Goal: Task Accomplishment & Management: Complete application form

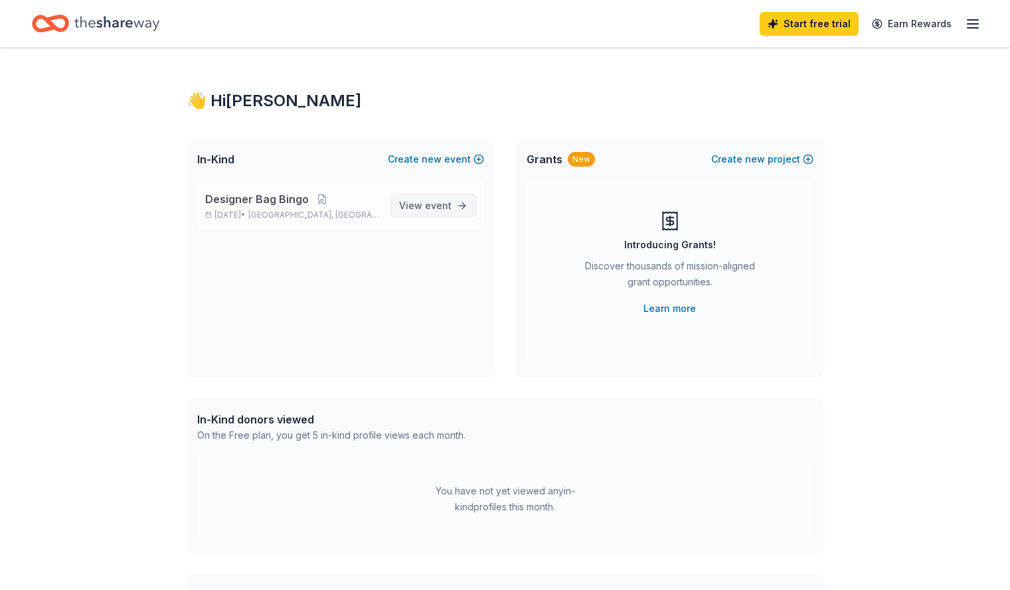
click at [420, 206] on span "View event" at bounding box center [425, 206] width 52 height 16
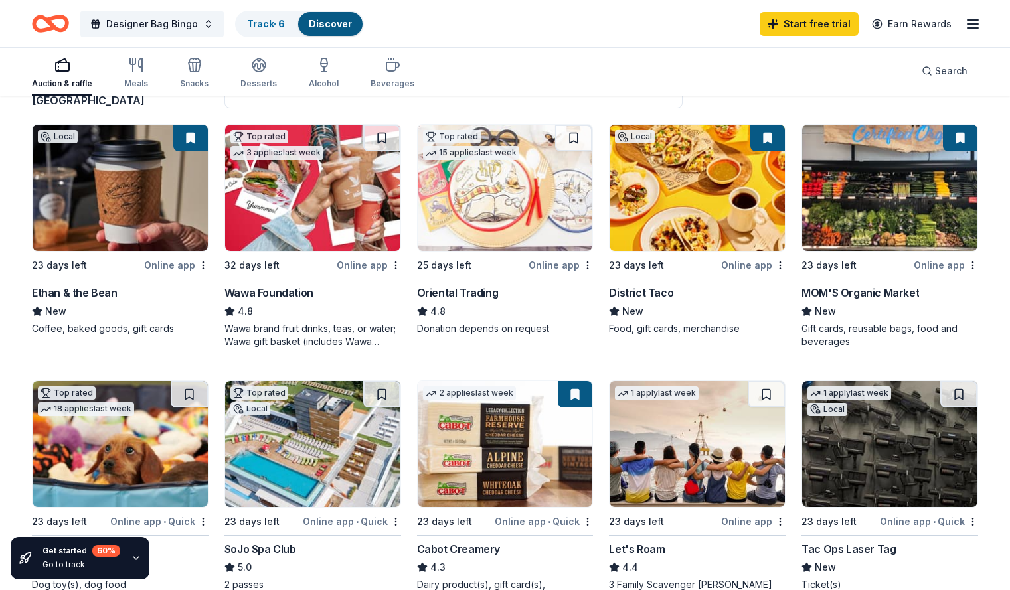
scroll to position [181, 0]
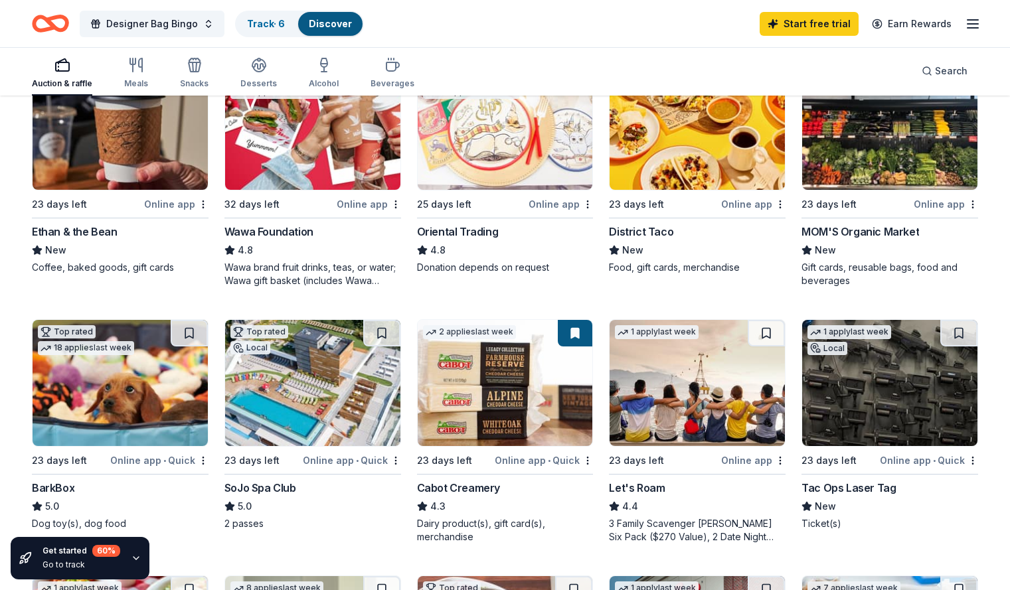
click at [74, 557] on div "Get started 60 % Go to track" at bounding box center [81, 558] width 78 height 27
click at [132, 559] on icon "button" at bounding box center [136, 558] width 11 height 11
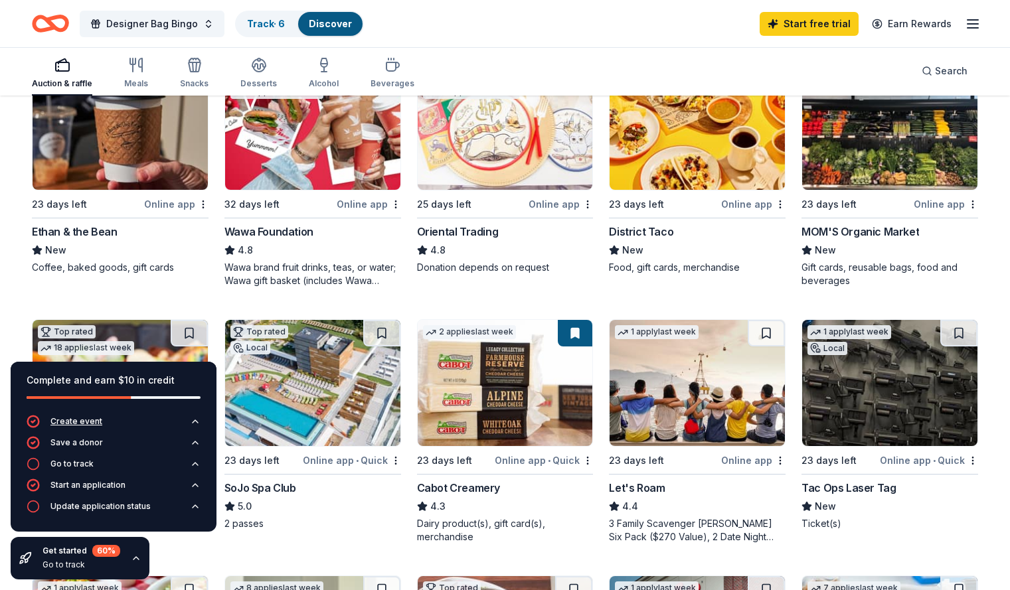
click at [193, 422] on icon "button" at bounding box center [195, 421] width 11 height 11
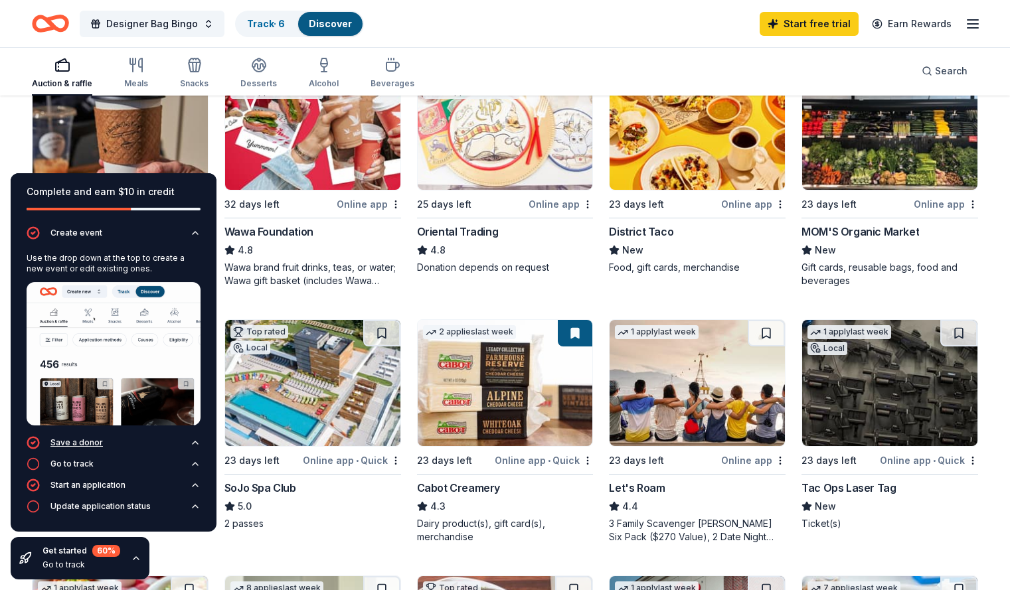
click at [94, 440] on div "Save a donor" at bounding box center [76, 443] width 52 height 11
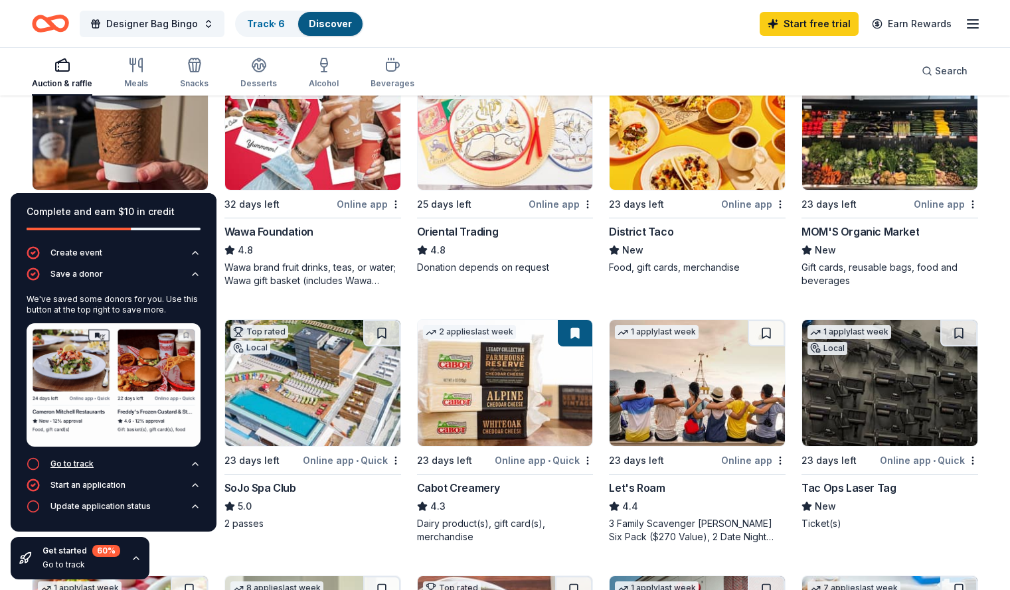
click at [93, 464] on button "Go to track" at bounding box center [114, 467] width 174 height 21
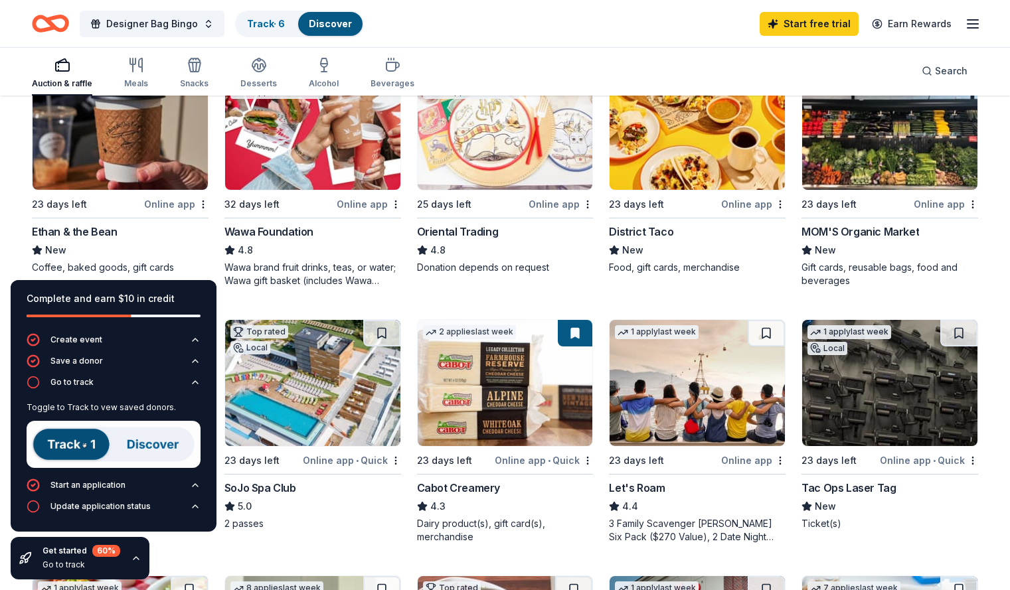
click at [76, 446] on img at bounding box center [114, 444] width 174 height 47
click at [123, 501] on div "Update application status" at bounding box center [89, 506] width 124 height 13
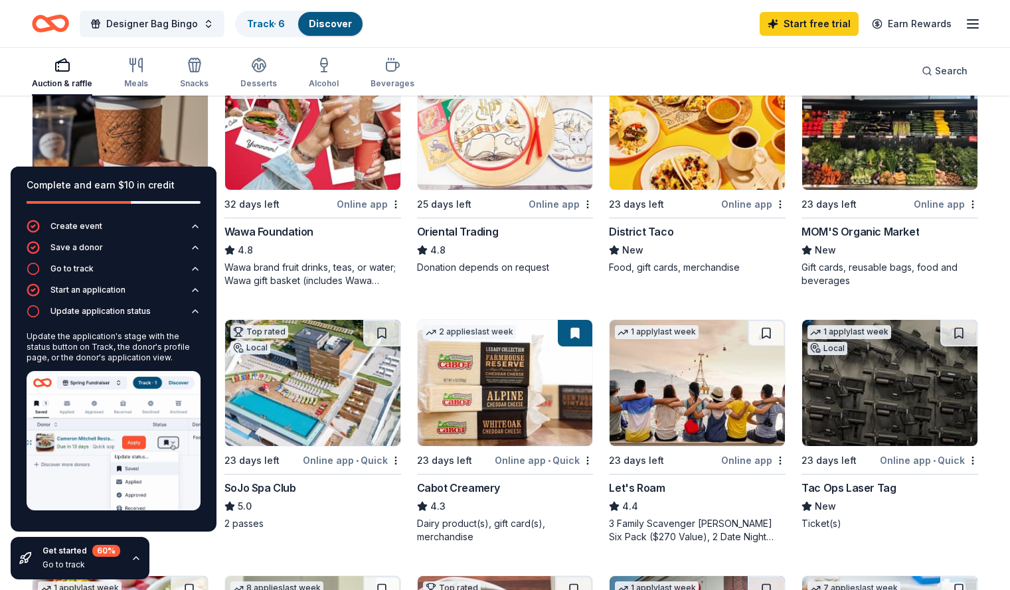
click at [628, 29] on div "Designer Bag Bingo Track · 6 Discover Start free trial Earn Rewards" at bounding box center [505, 23] width 946 height 31
click at [125, 439] on img at bounding box center [114, 440] width 174 height 139
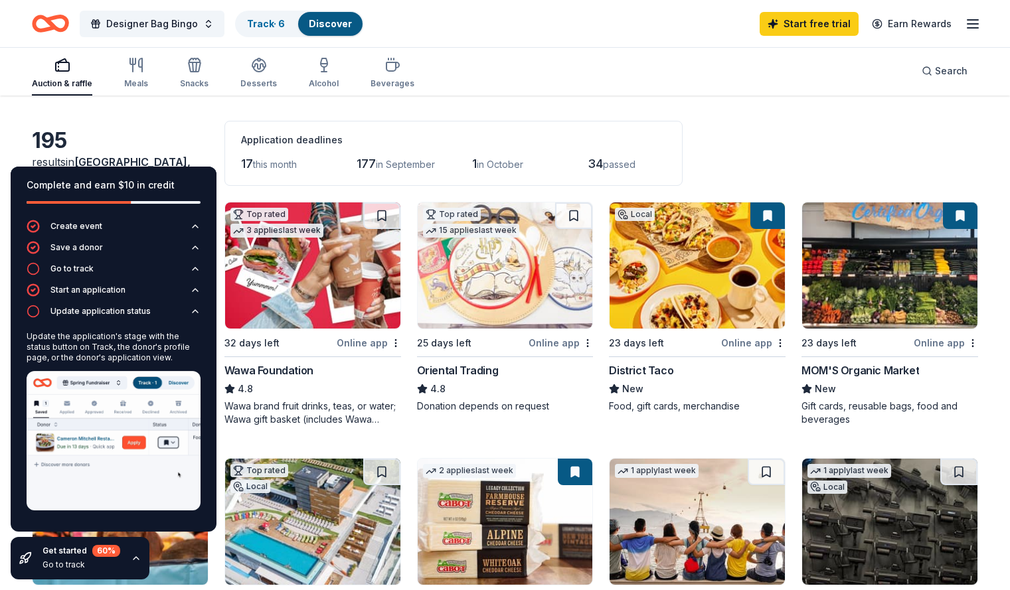
scroll to position [0, 0]
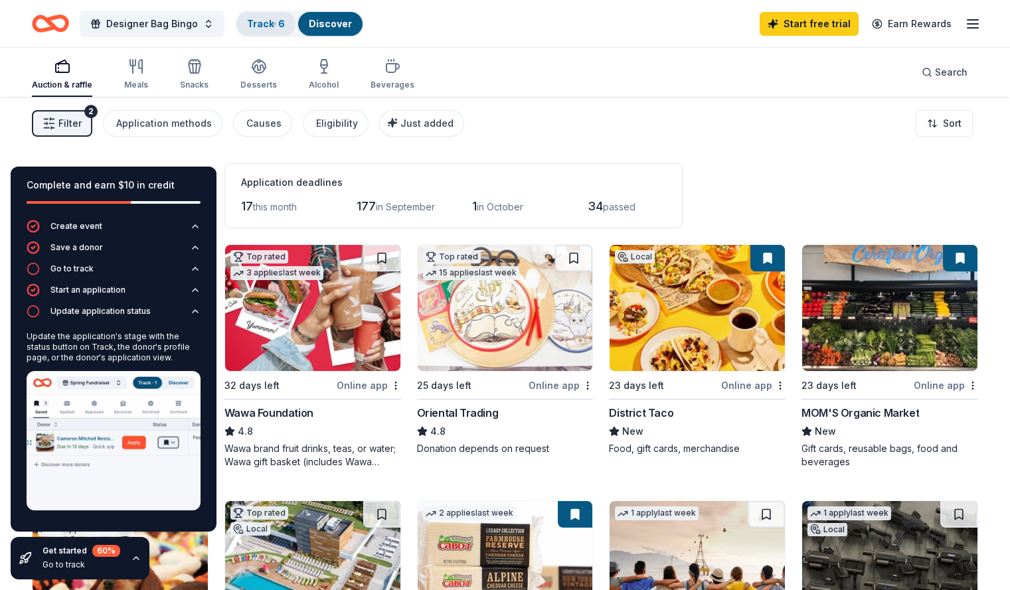
click at [285, 27] on link "Track · 6" at bounding box center [266, 23] width 38 height 11
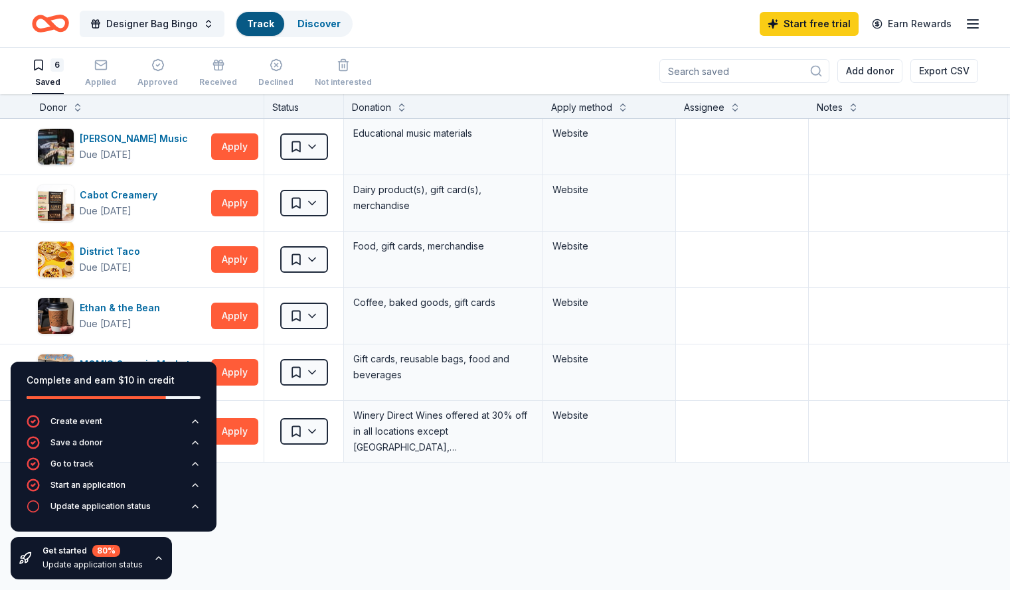
scroll to position [1, 0]
click at [153, 557] on icon "button" at bounding box center [158, 558] width 11 height 11
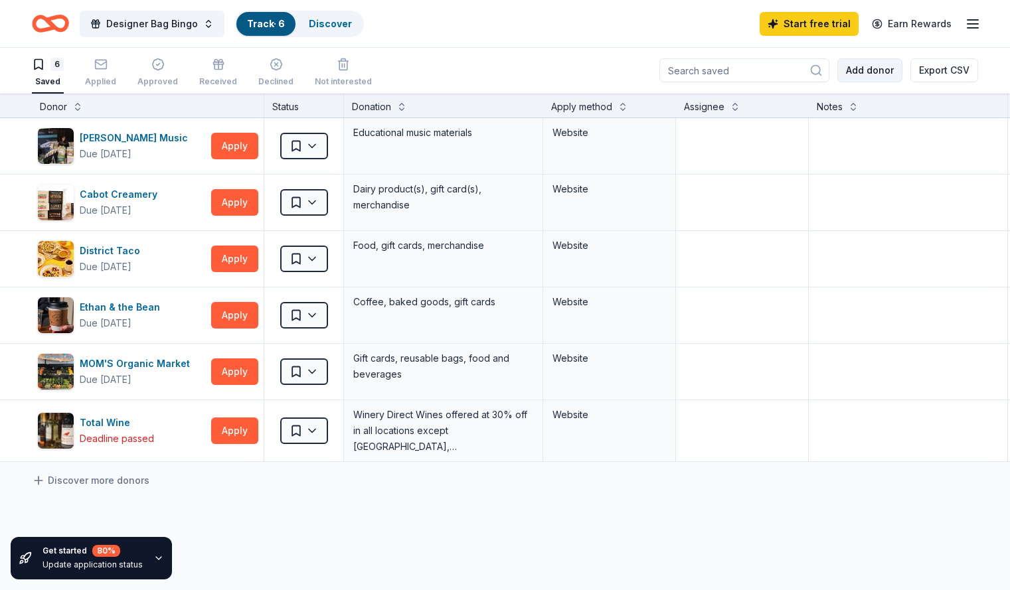
click at [842, 73] on button "Add donor" at bounding box center [869, 70] width 65 height 24
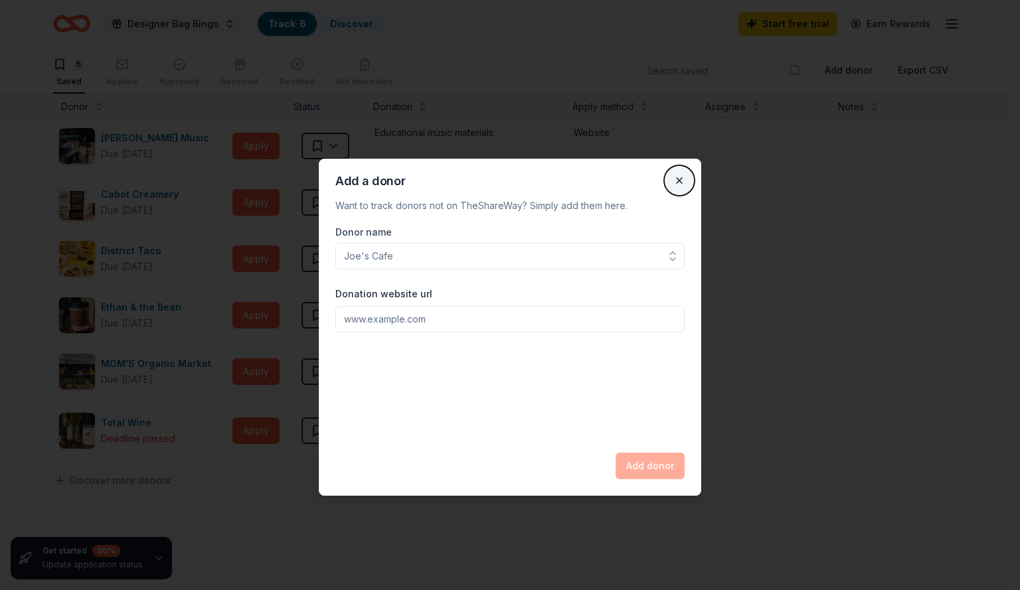
click at [673, 183] on button "Close" at bounding box center [679, 180] width 27 height 27
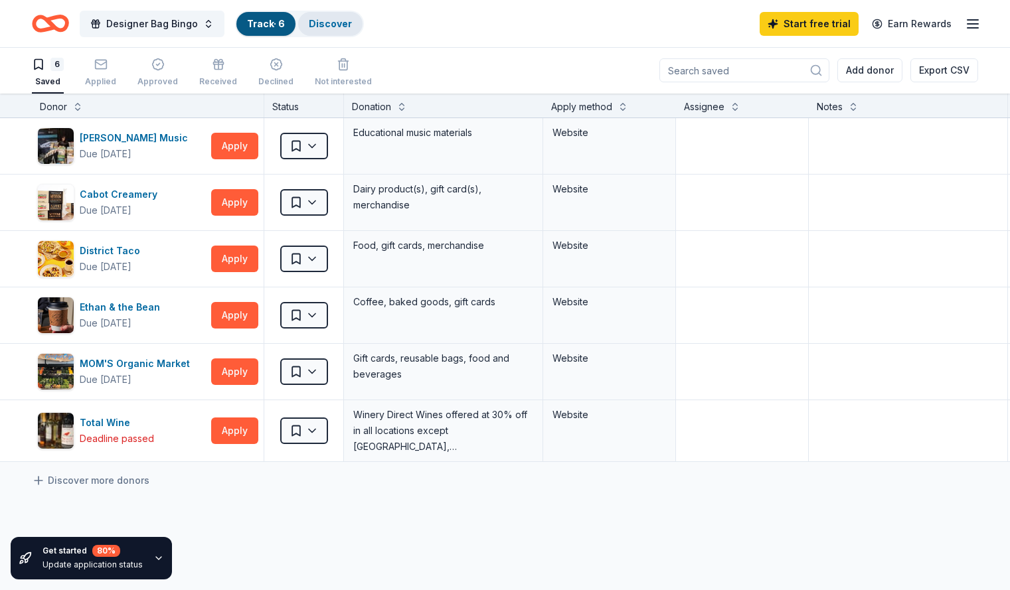
click at [348, 28] on link "Discover" at bounding box center [330, 23] width 43 height 11
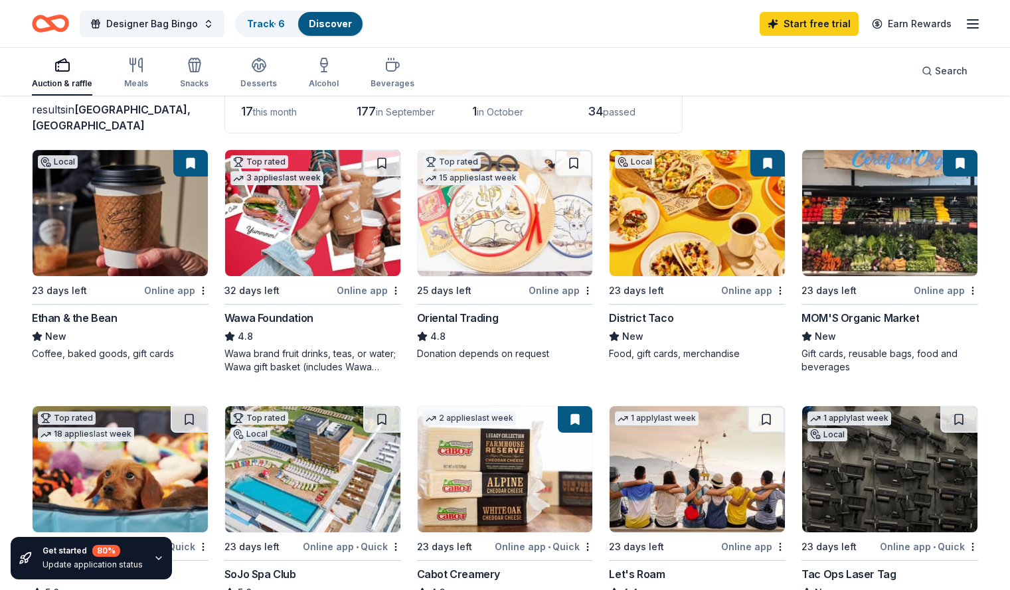
scroll to position [106, 0]
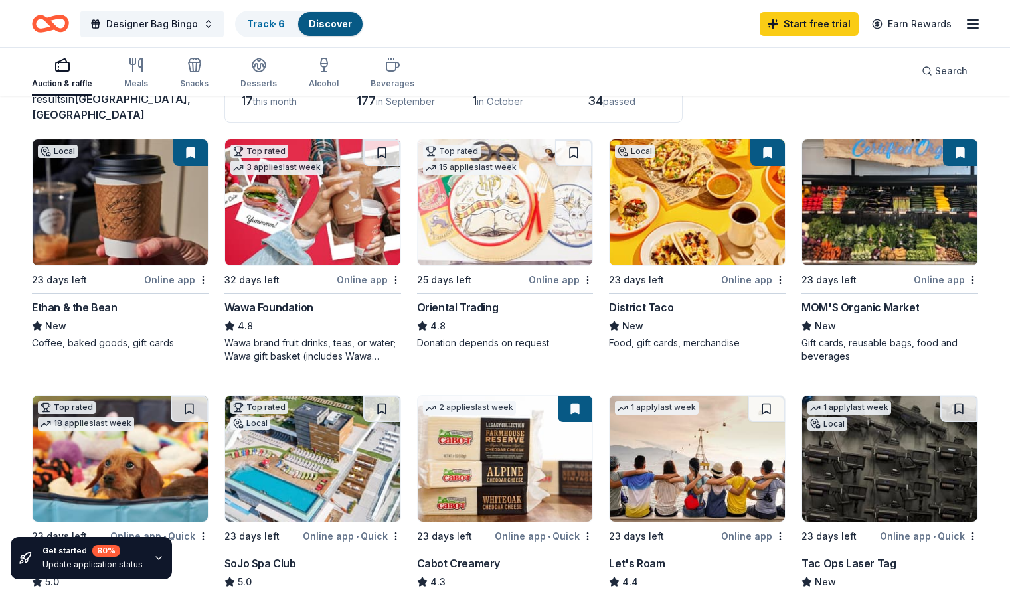
click at [481, 223] on img at bounding box center [505, 202] width 175 height 126
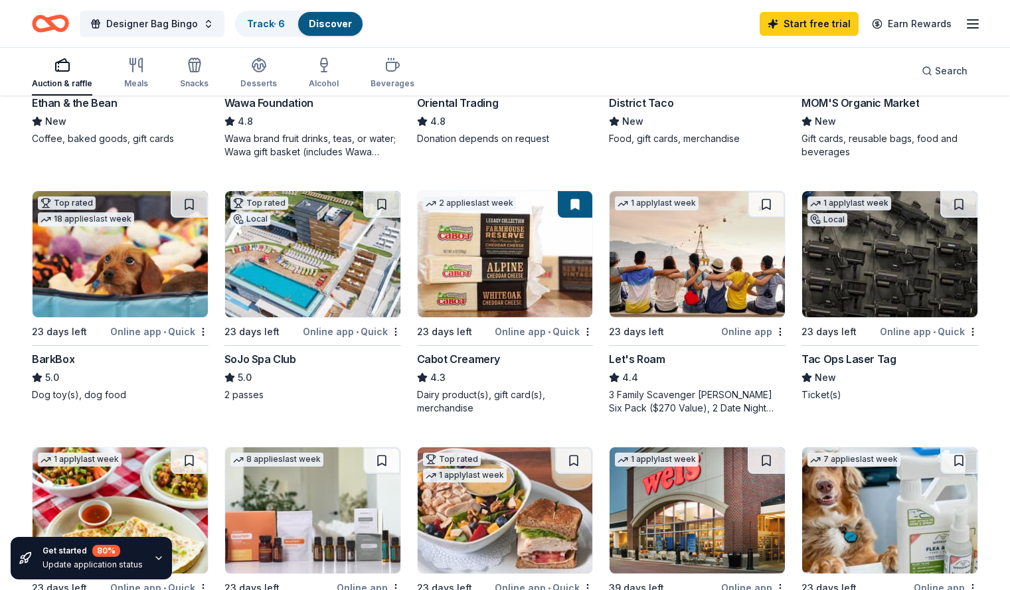
scroll to position [321, 0]
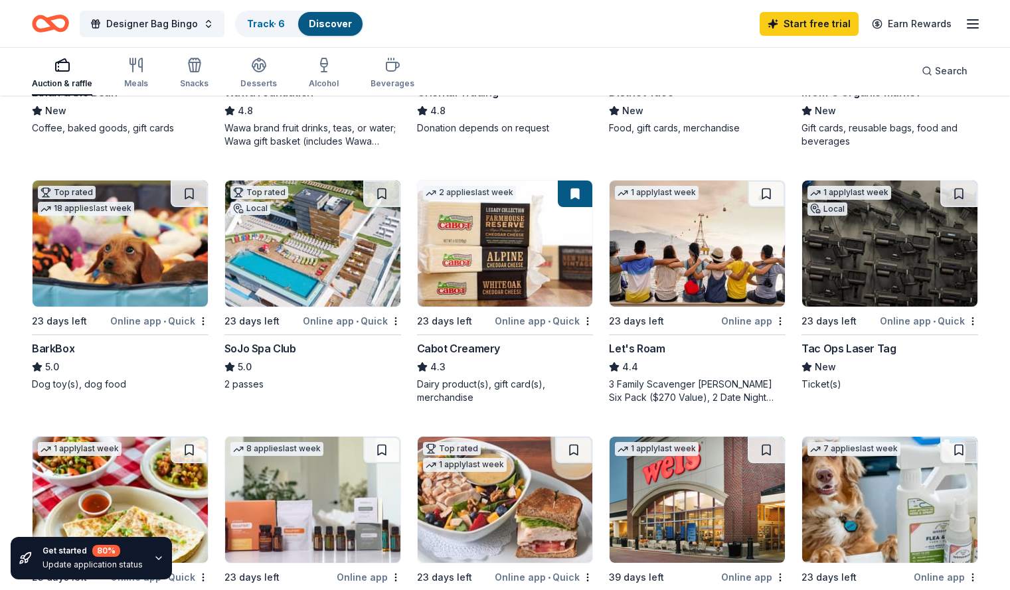
click at [333, 280] on img at bounding box center [312, 244] width 175 height 126
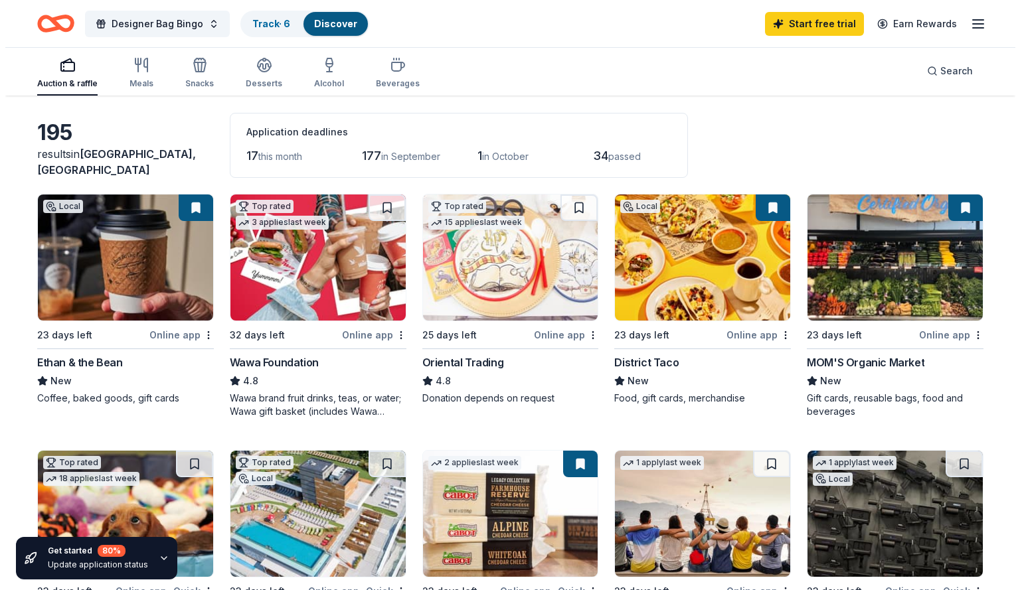
scroll to position [0, 0]
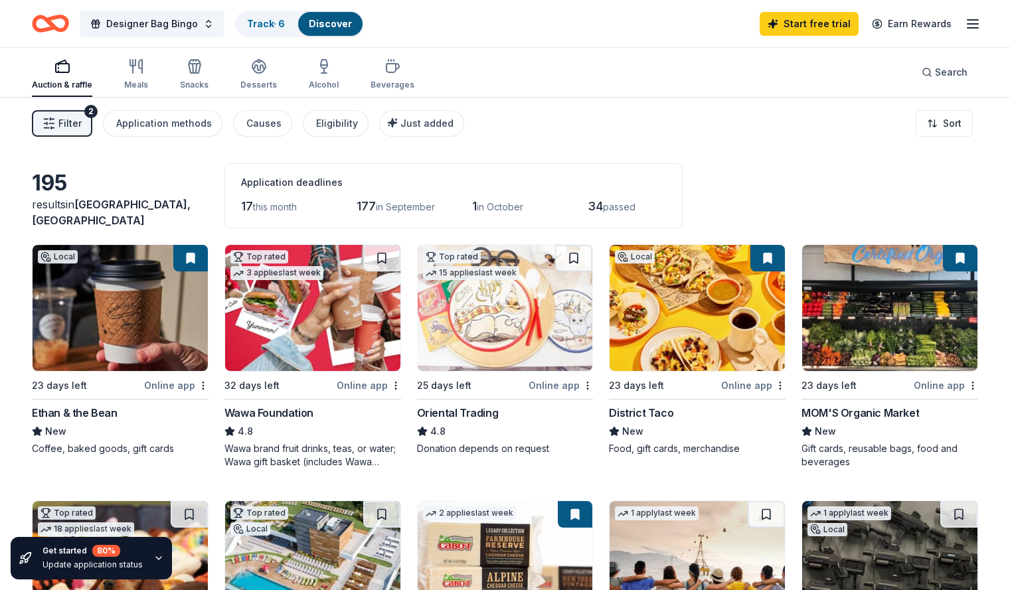
click at [352, 356] on img at bounding box center [312, 308] width 175 height 126
click at [82, 123] on span "Filter" at bounding box center [69, 124] width 23 height 16
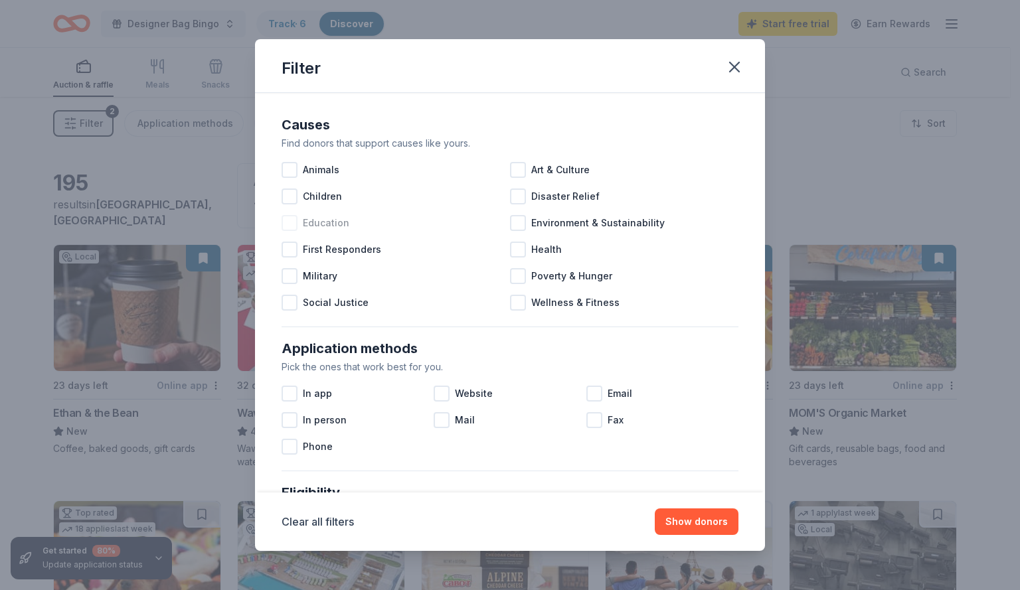
click at [290, 226] on div at bounding box center [290, 223] width 16 height 16
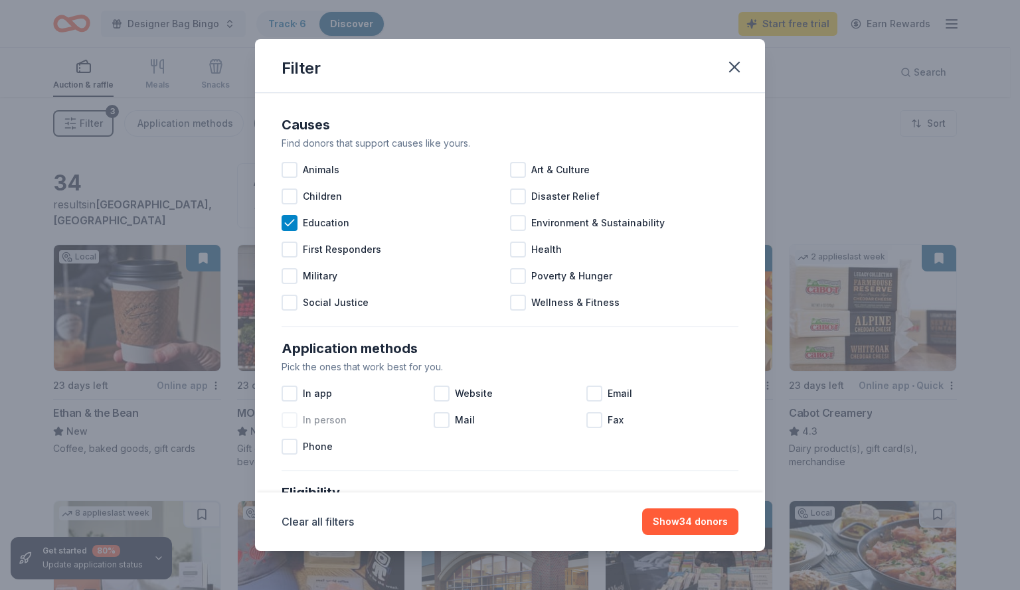
click at [295, 422] on div at bounding box center [290, 420] width 16 height 16
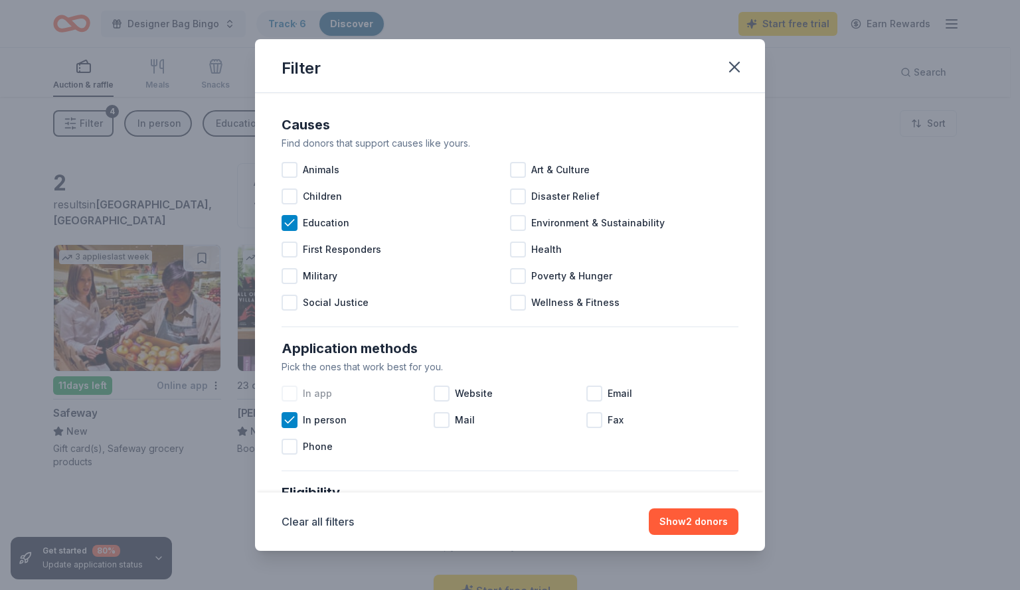
click at [287, 398] on div at bounding box center [290, 394] width 16 height 16
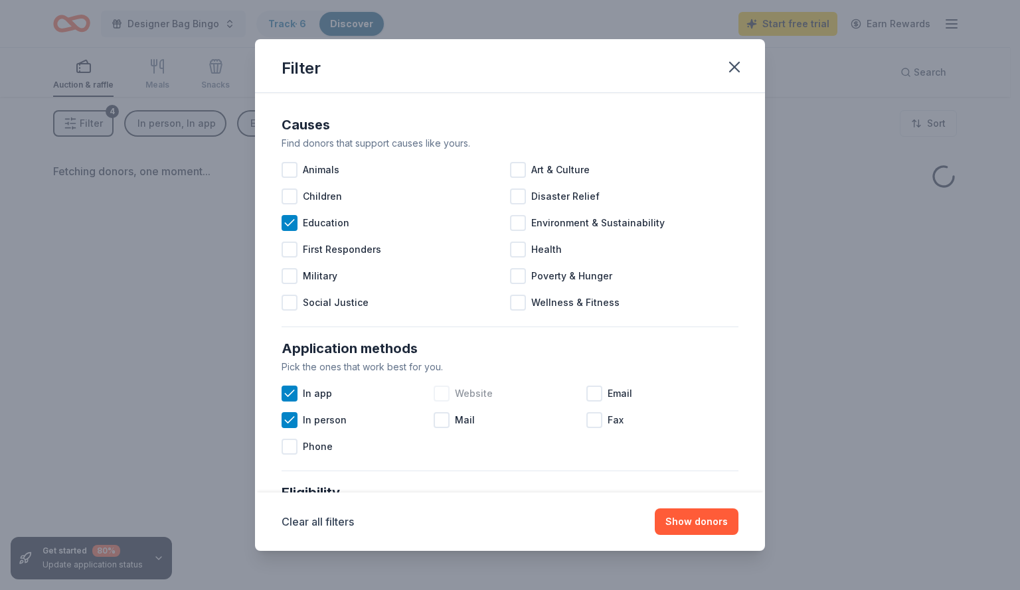
click at [440, 395] on div at bounding box center [442, 394] width 16 height 16
click at [289, 392] on icon at bounding box center [289, 393] width 13 height 13
click at [291, 423] on icon at bounding box center [289, 420] width 13 height 13
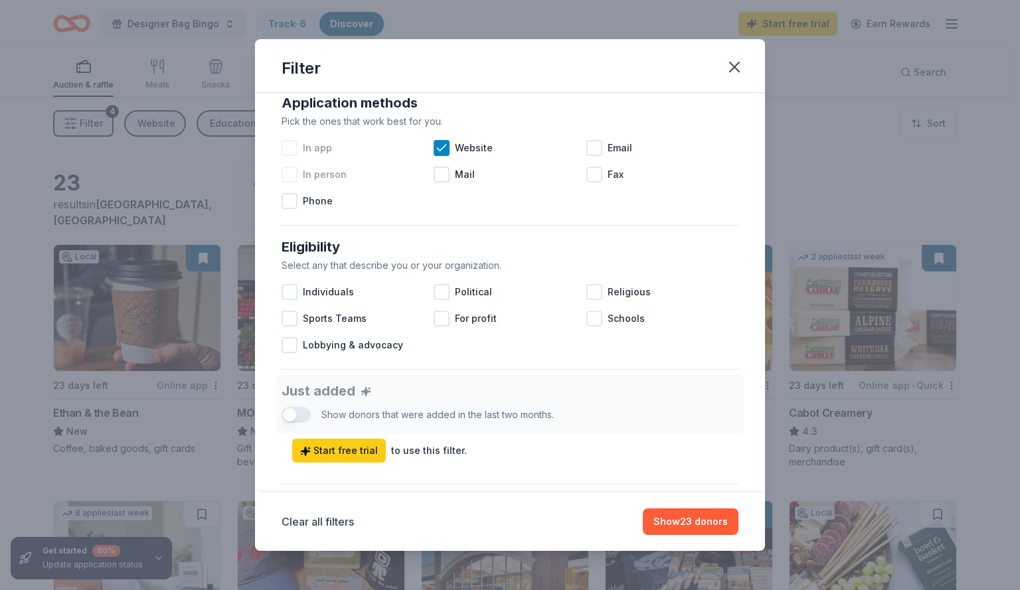
scroll to position [242, 0]
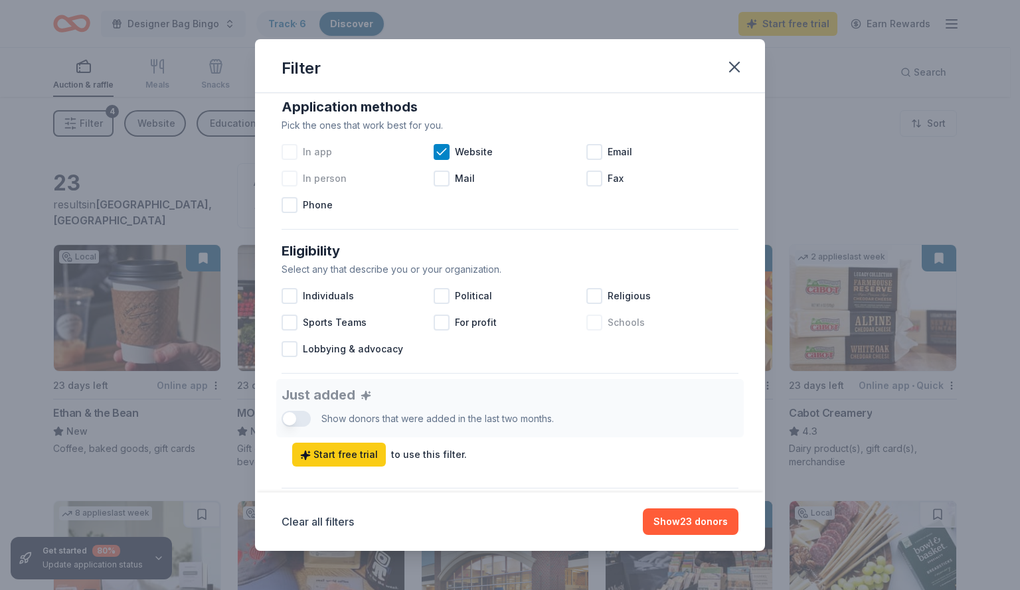
click at [586, 325] on div at bounding box center [594, 323] width 16 height 16
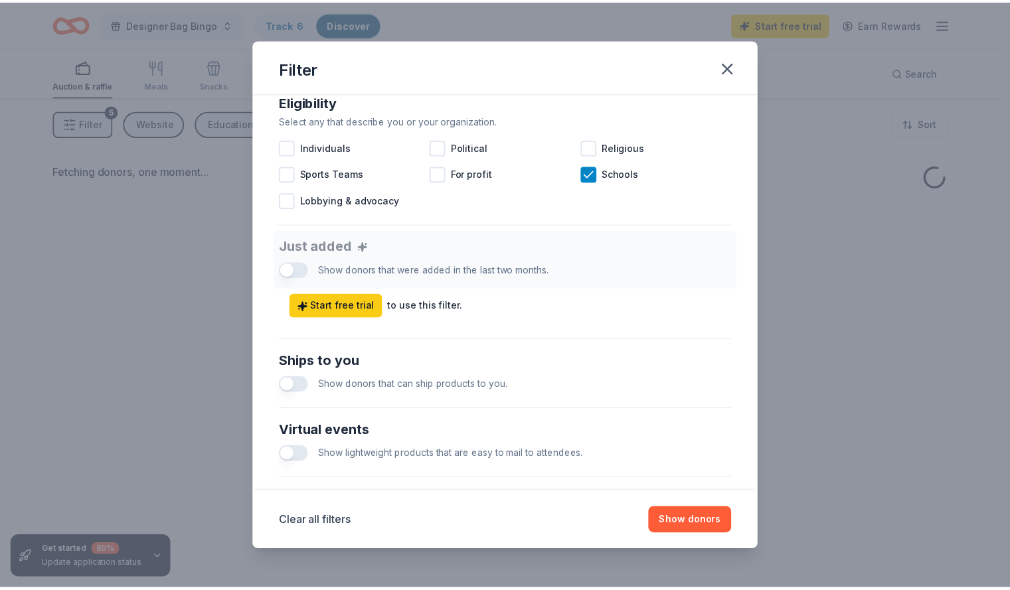
scroll to position [426, 0]
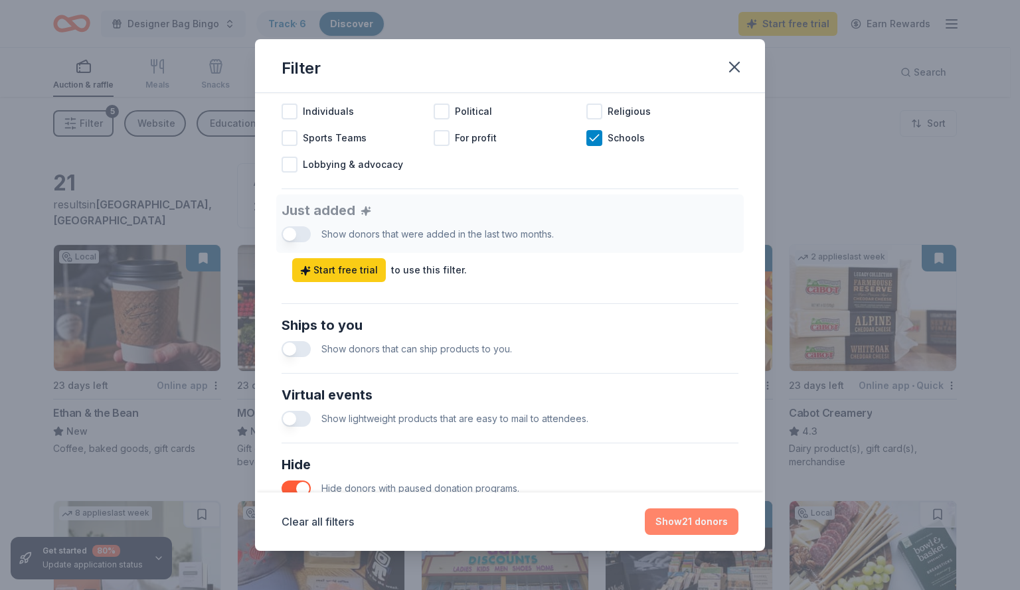
click at [676, 523] on button "Show 21 donors" at bounding box center [692, 522] width 94 height 27
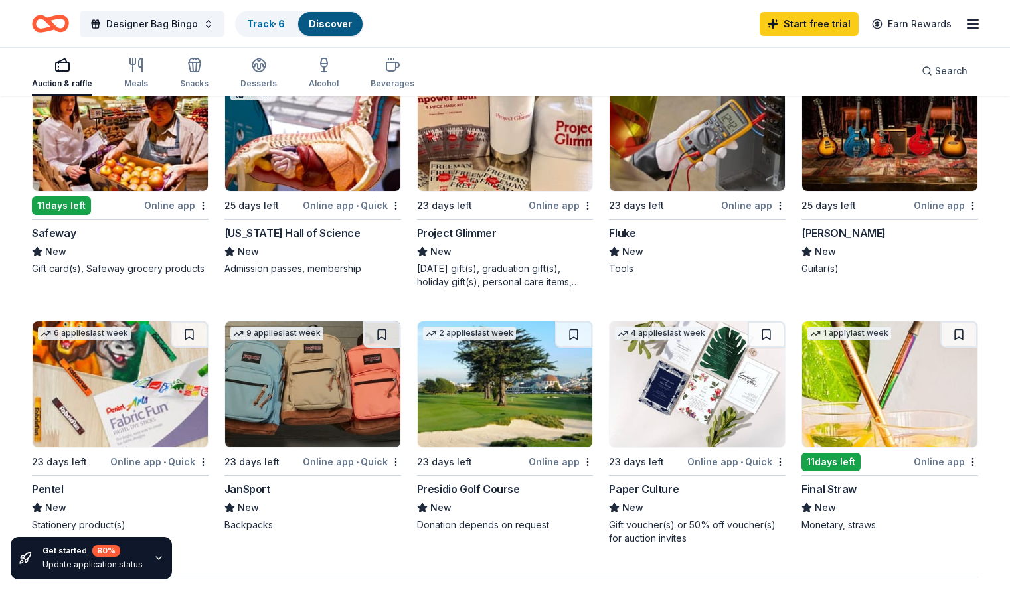
scroll to position [698, 0]
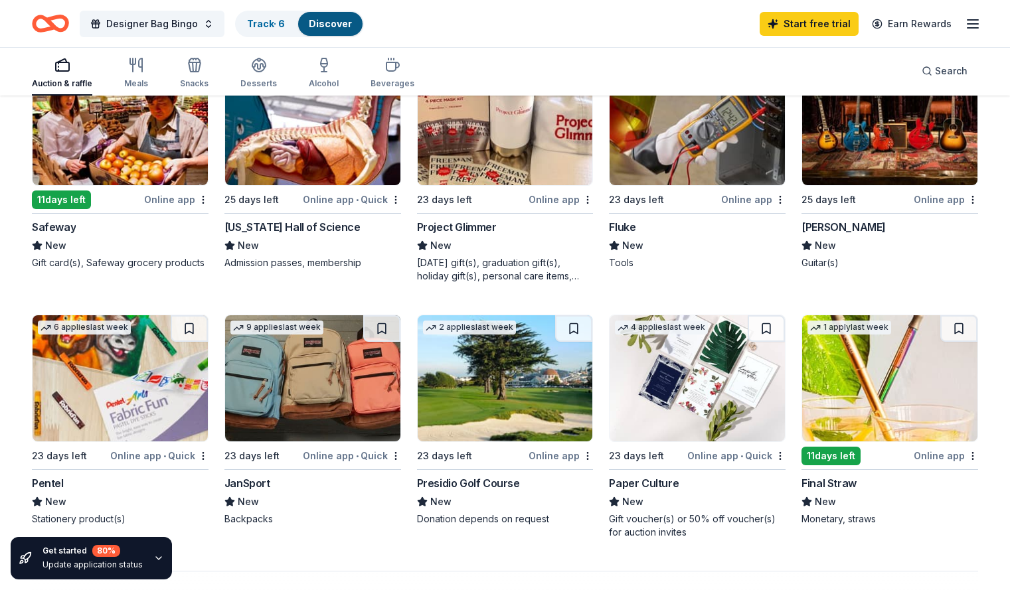
click at [317, 410] on img at bounding box center [312, 378] width 175 height 126
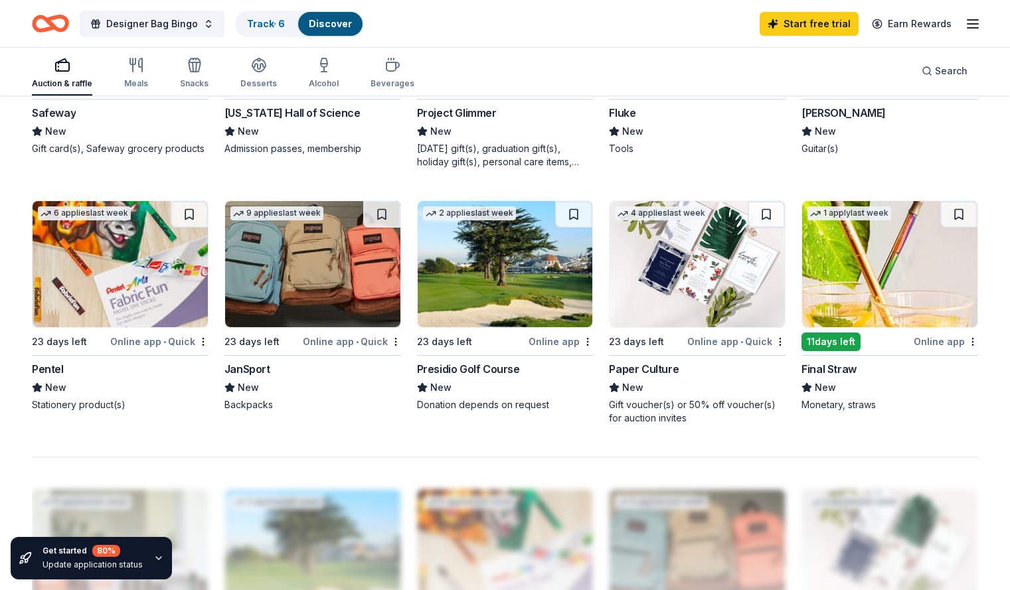
scroll to position [809, 0]
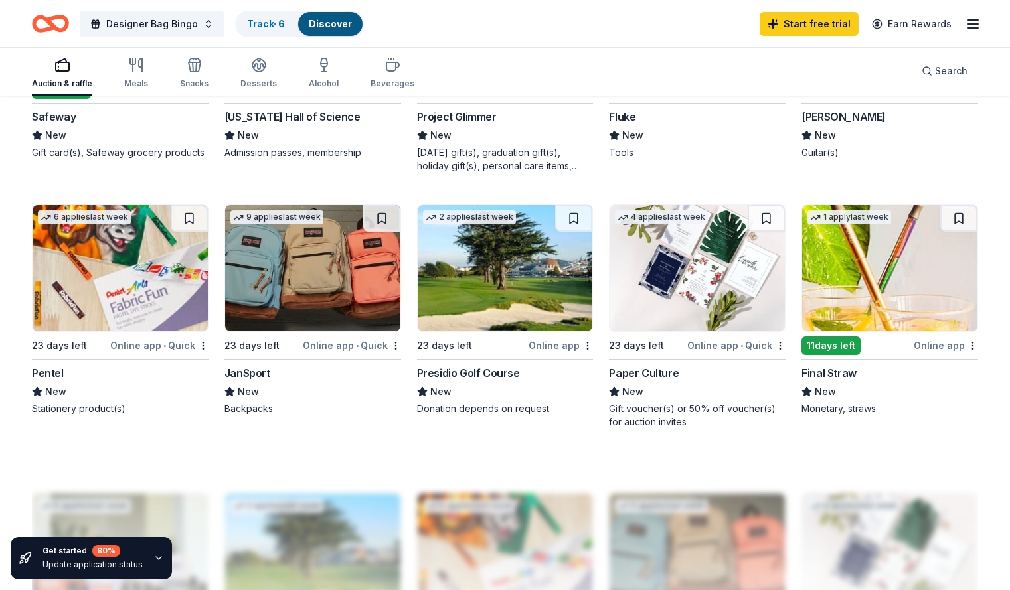
click at [151, 264] on img at bounding box center [120, 268] width 175 height 126
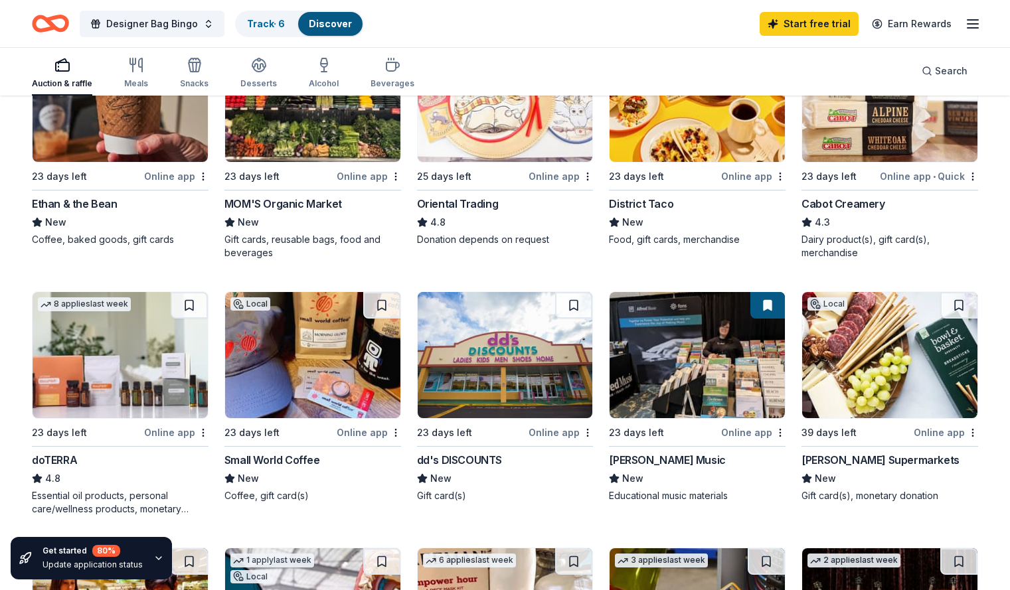
scroll to position [203, 0]
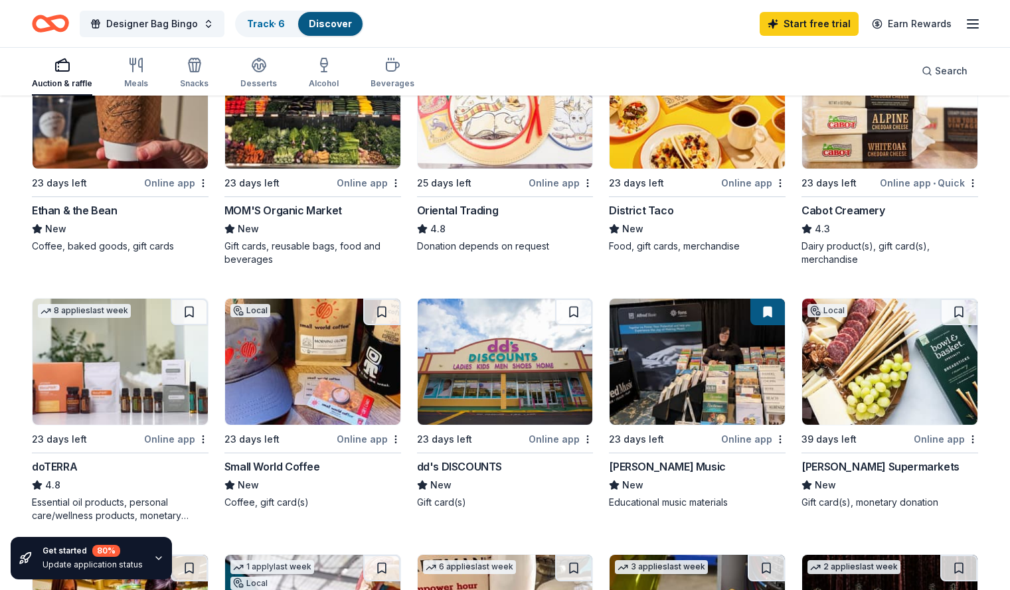
click at [148, 378] on img at bounding box center [120, 362] width 175 height 126
click at [285, 27] on link "Track · 6" at bounding box center [266, 23] width 38 height 11
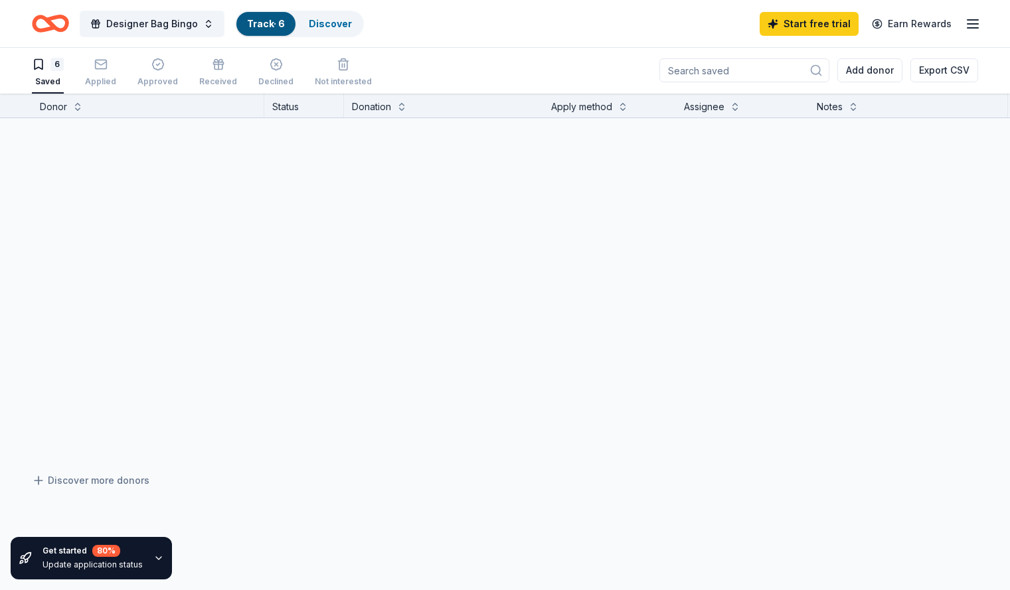
scroll to position [1, 0]
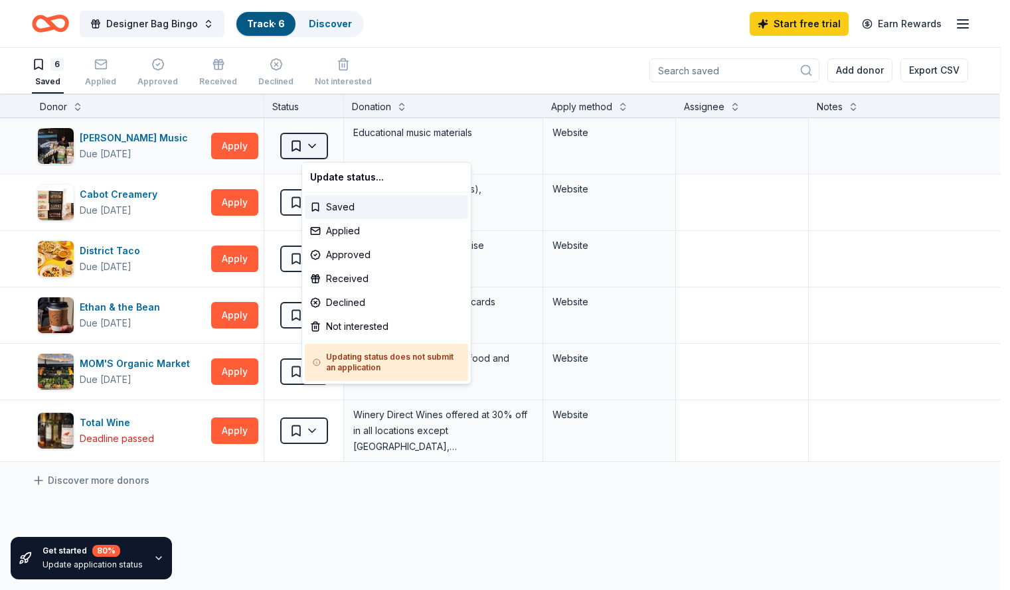
click at [335, 149] on html "Designer Bag Bingo Track · 6 Discover Start free trial Earn Rewards 6 Saved App…" at bounding box center [505, 294] width 1010 height 590
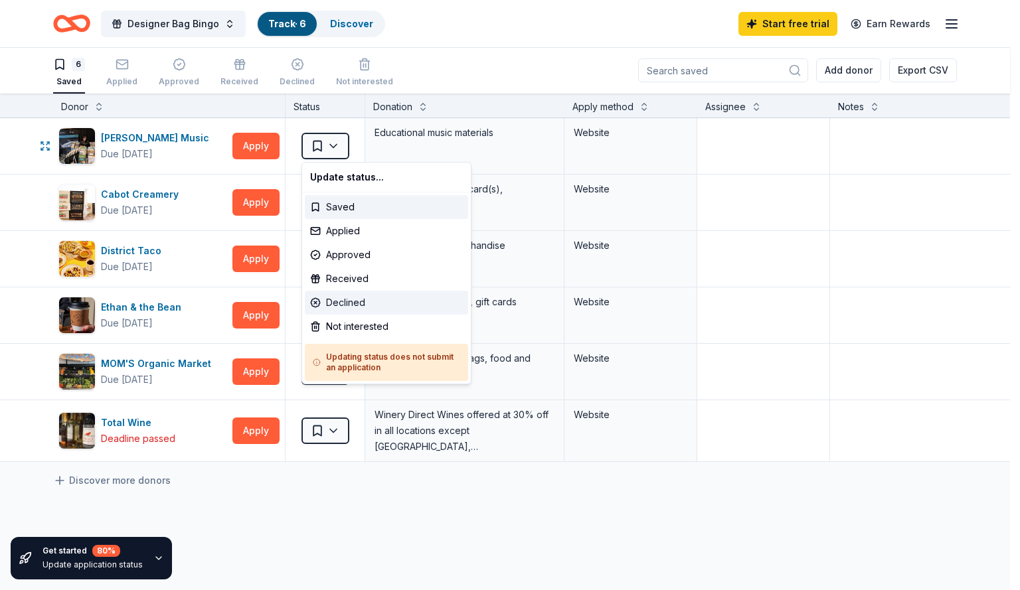
click at [357, 303] on div "Declined" at bounding box center [386, 303] width 163 height 24
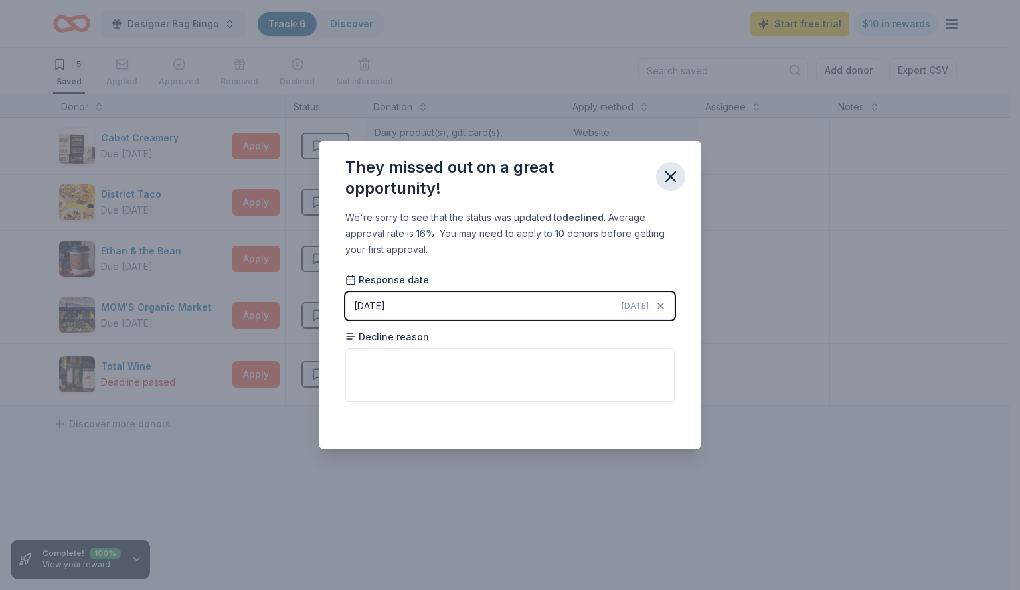
click at [672, 179] on icon "button" at bounding box center [670, 176] width 9 height 9
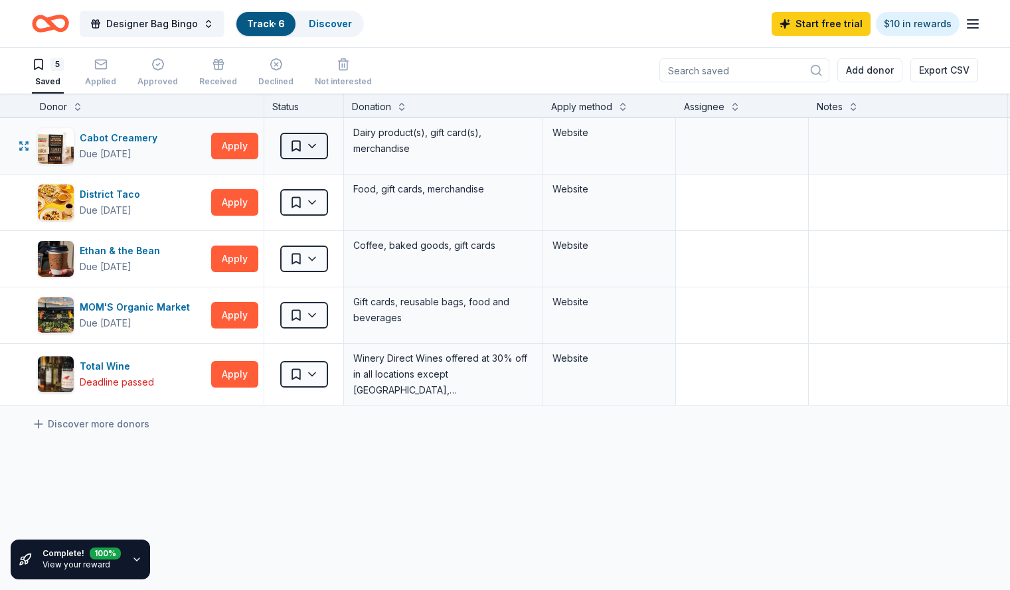
click at [337, 142] on html "Designer Bag Bingo Track · 6 Discover Start free trial $10 in rewards 5 Saved A…" at bounding box center [505, 294] width 1010 height 590
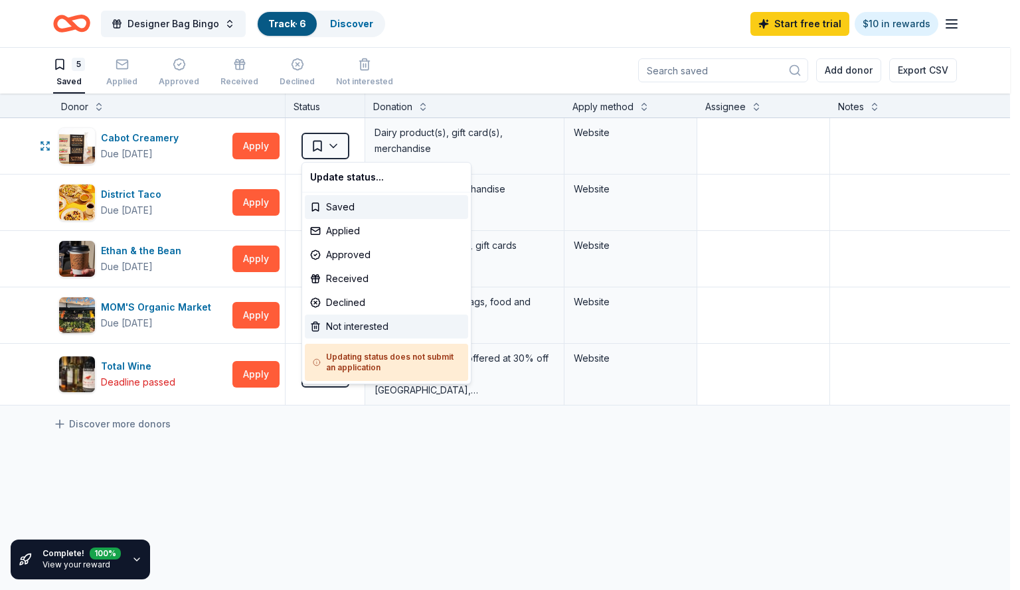
click at [357, 323] on div "Not interested" at bounding box center [386, 327] width 163 height 24
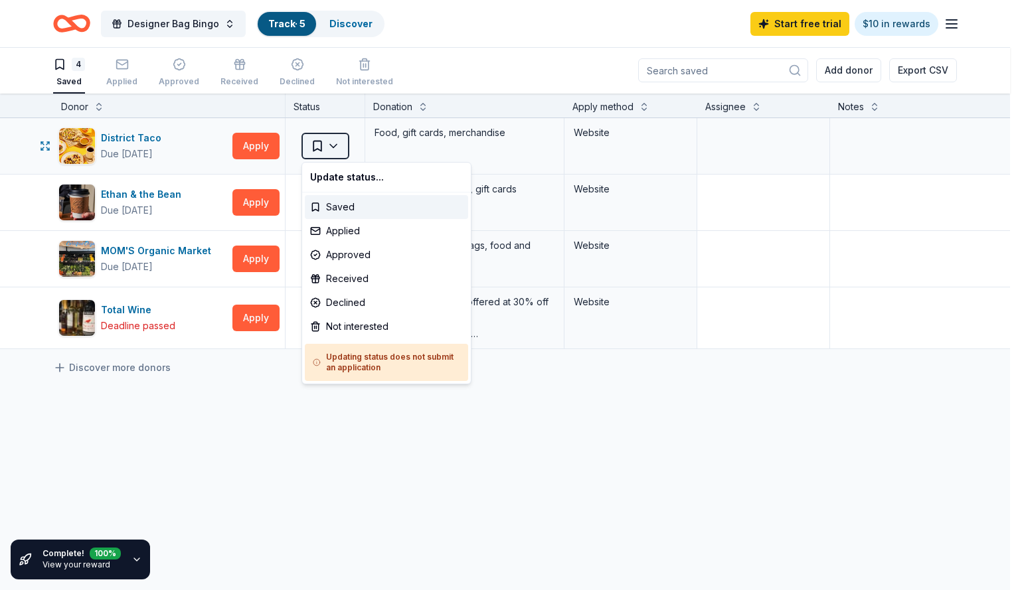
click at [333, 147] on html "Designer Bag Bingo Track · 5 Discover Start free trial $10 in rewards 4 Saved A…" at bounding box center [510, 294] width 1020 height 590
click at [372, 319] on div "Not interested" at bounding box center [386, 327] width 163 height 24
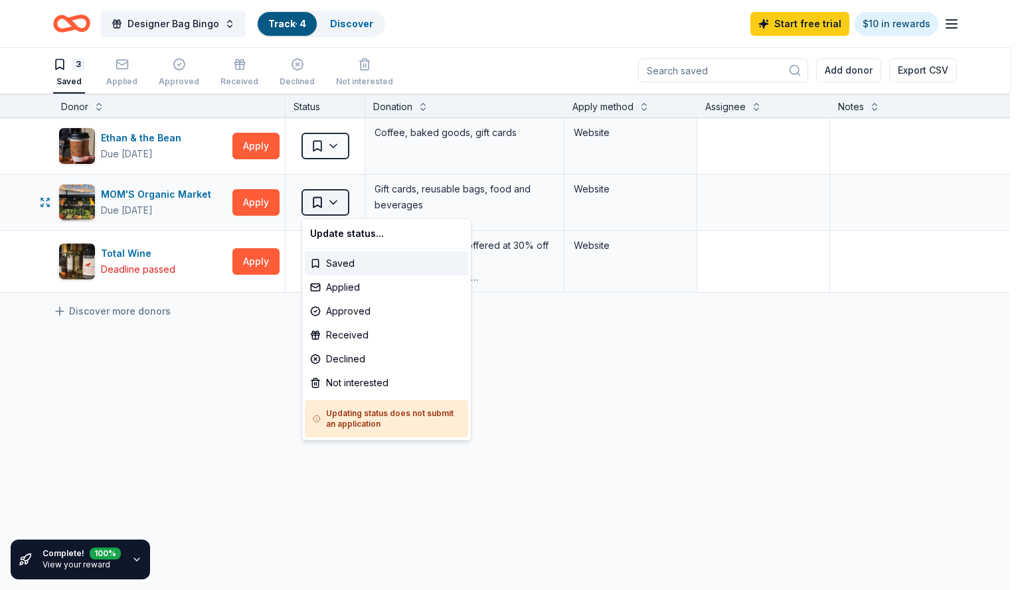
click at [333, 204] on html "Designer Bag Bingo Track · 4 Discover Start free trial $10 in rewards 3 Saved A…" at bounding box center [510, 294] width 1020 height 590
click at [359, 382] on div "Not interested" at bounding box center [386, 383] width 163 height 24
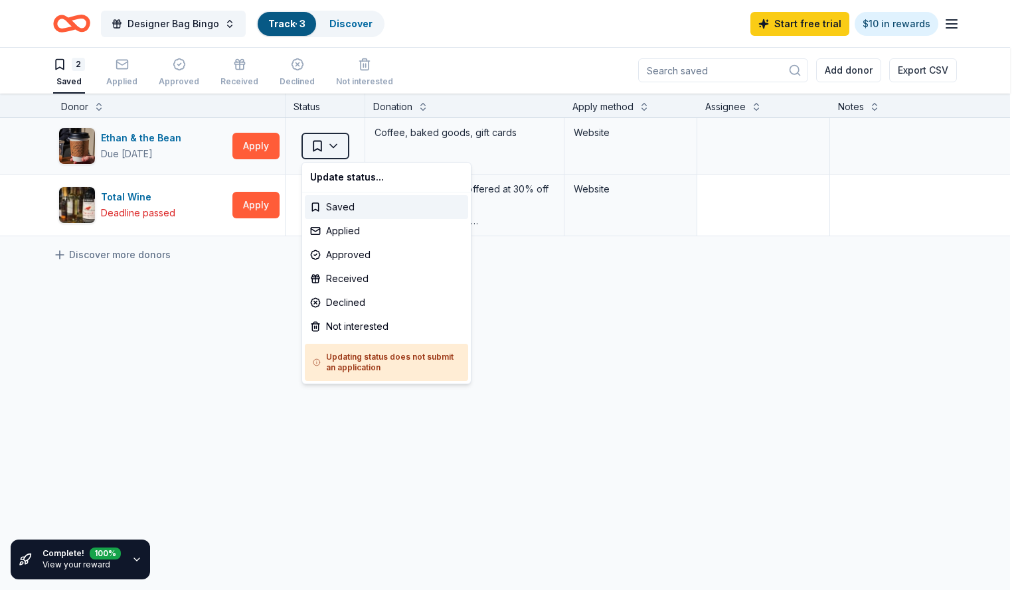
click at [336, 145] on html "Designer Bag Bingo Track · 3 Discover Start free trial $10 in rewards 2 Saved A…" at bounding box center [510, 294] width 1020 height 590
click at [353, 332] on div "Not interested" at bounding box center [386, 327] width 163 height 24
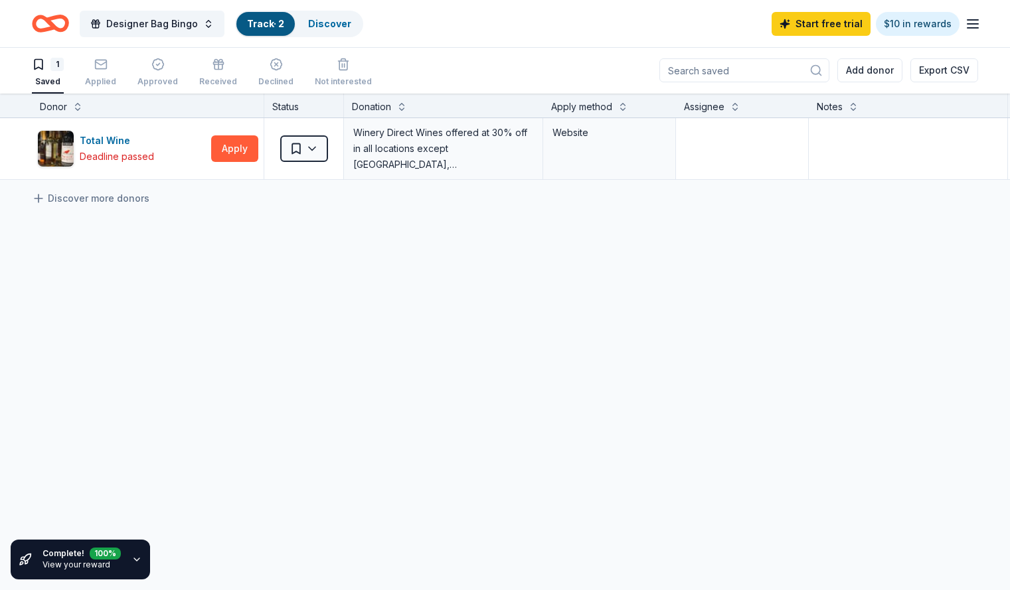
click at [278, 21] on link "Track · 2" at bounding box center [265, 23] width 37 height 11
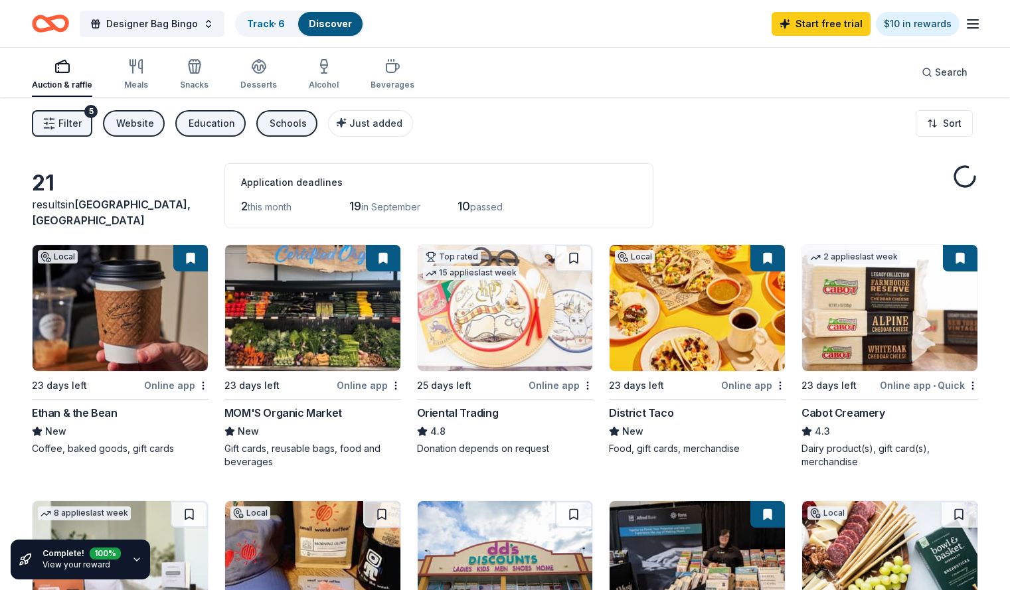
click at [337, 25] on link "Discover" at bounding box center [330, 23] width 43 height 11
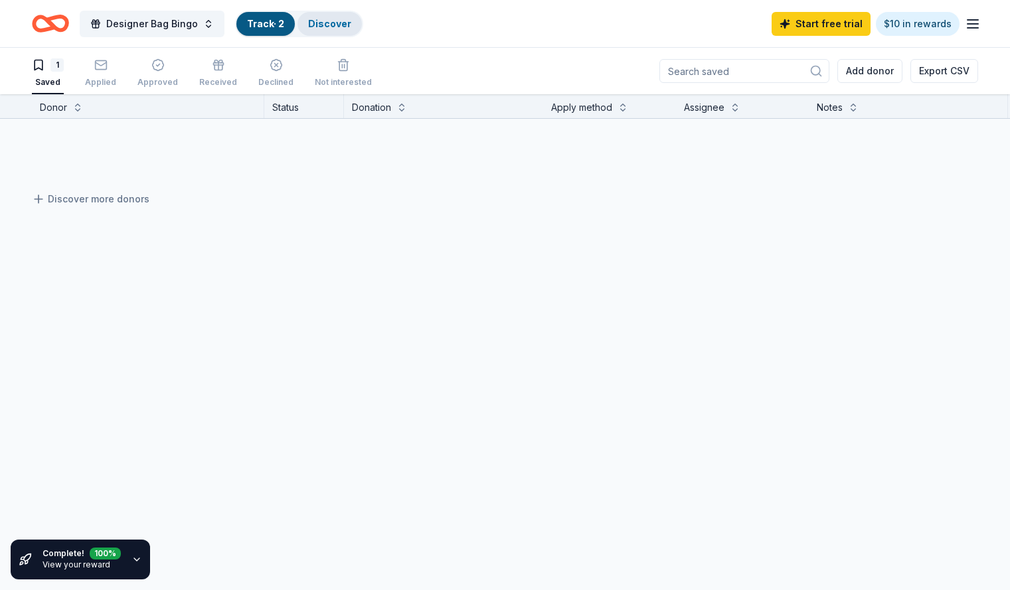
scroll to position [1, 0]
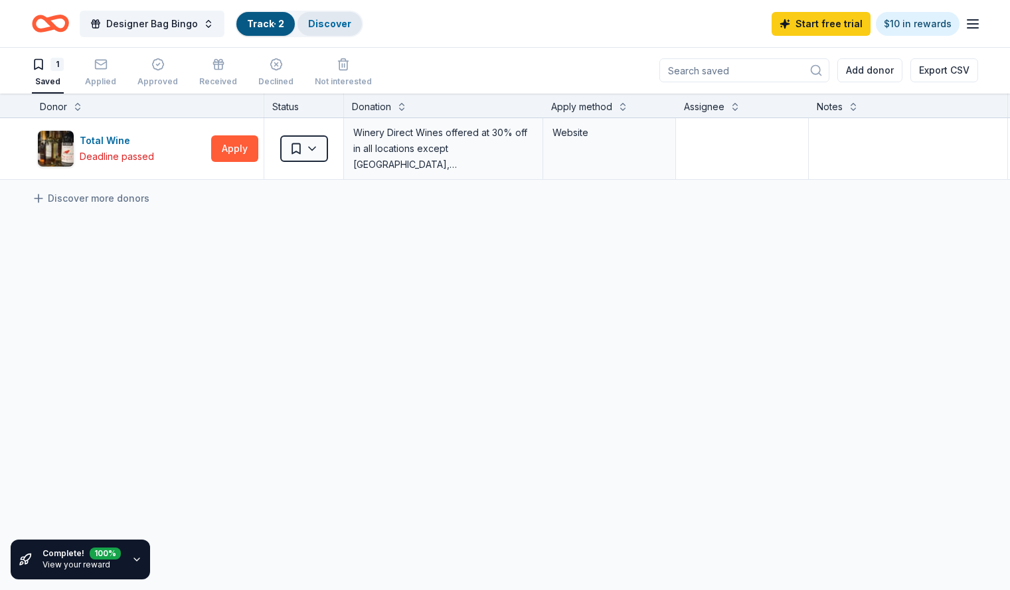
click at [337, 25] on link "Discover" at bounding box center [329, 23] width 43 height 11
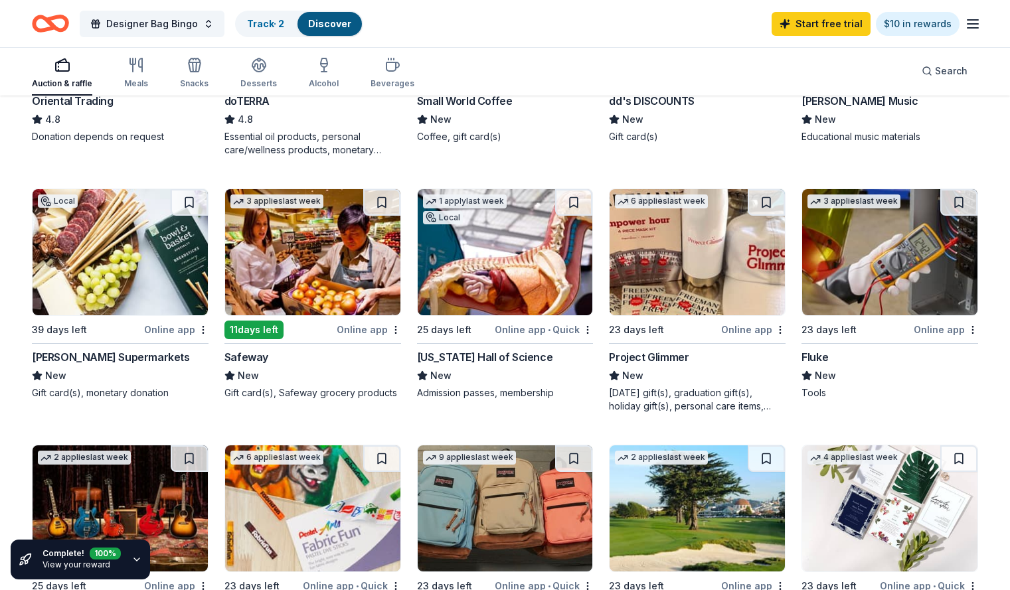
scroll to position [316, 0]
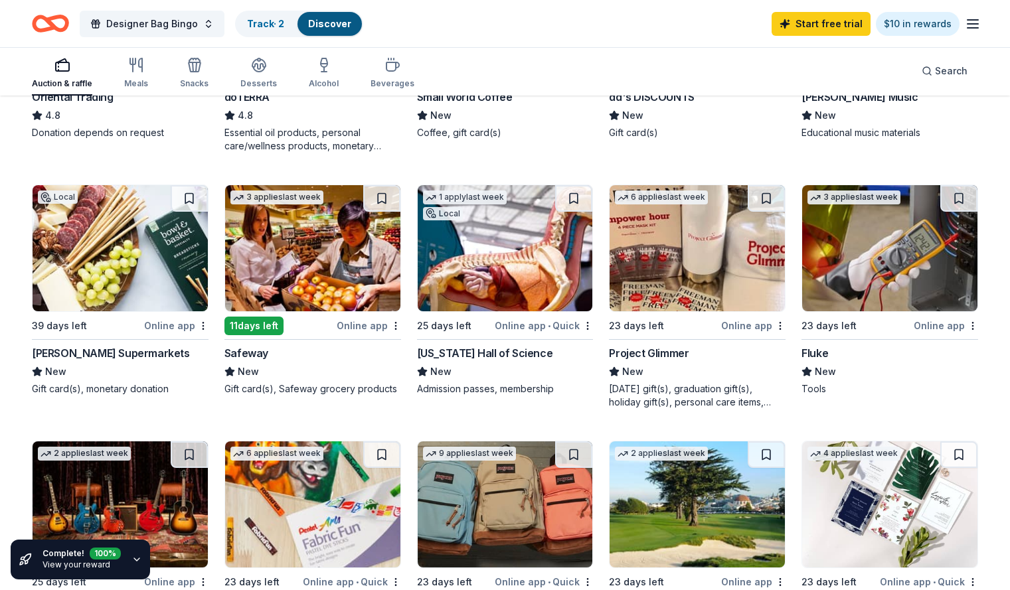
click at [153, 227] on img at bounding box center [120, 248] width 175 height 126
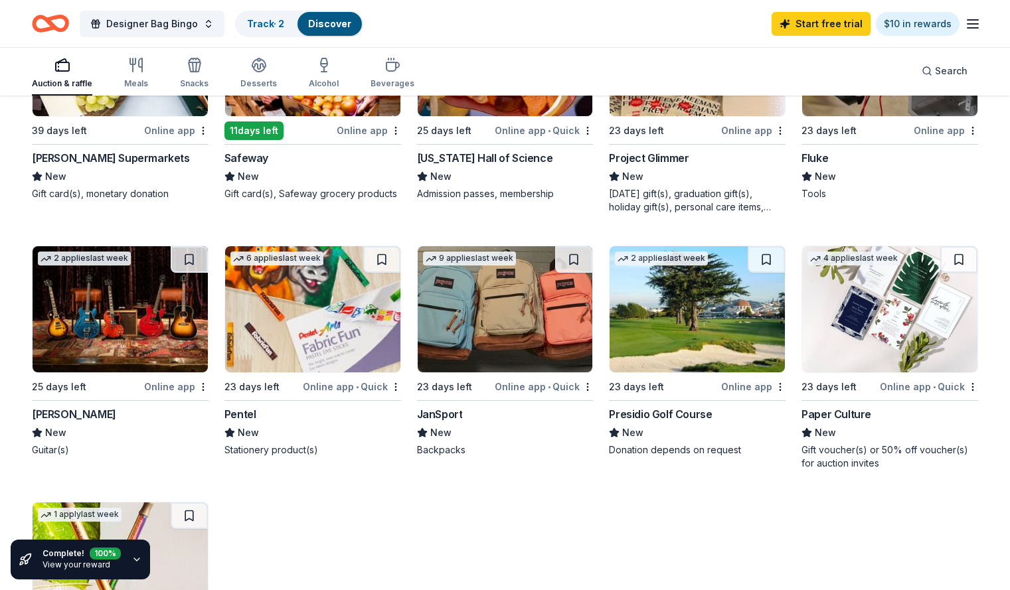
scroll to position [509, 0]
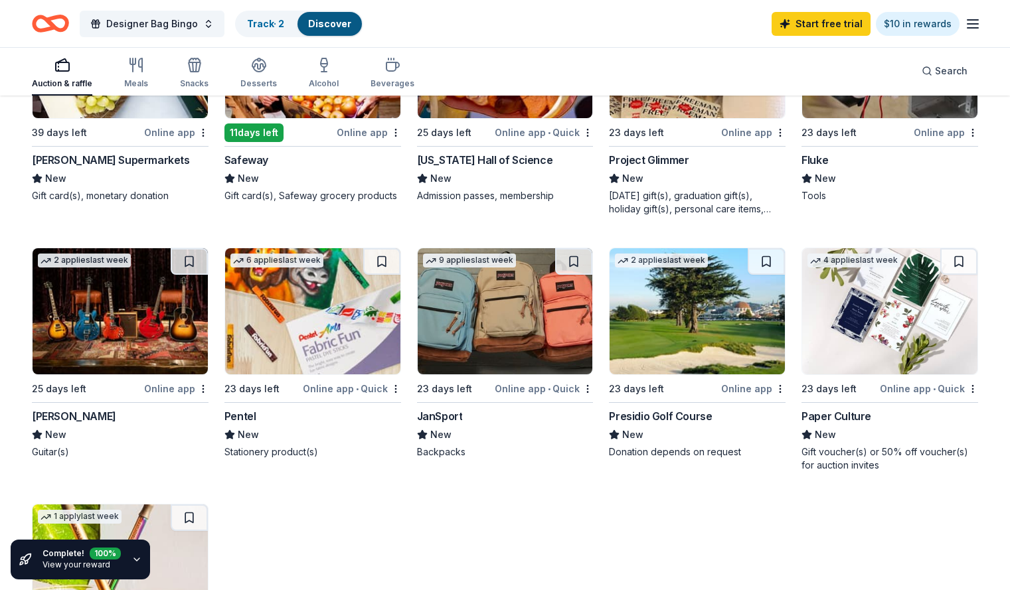
click at [124, 557] on div "Complete! 100 % View your reward" at bounding box center [80, 560] width 139 height 40
click at [132, 560] on icon "button" at bounding box center [136, 559] width 11 height 11
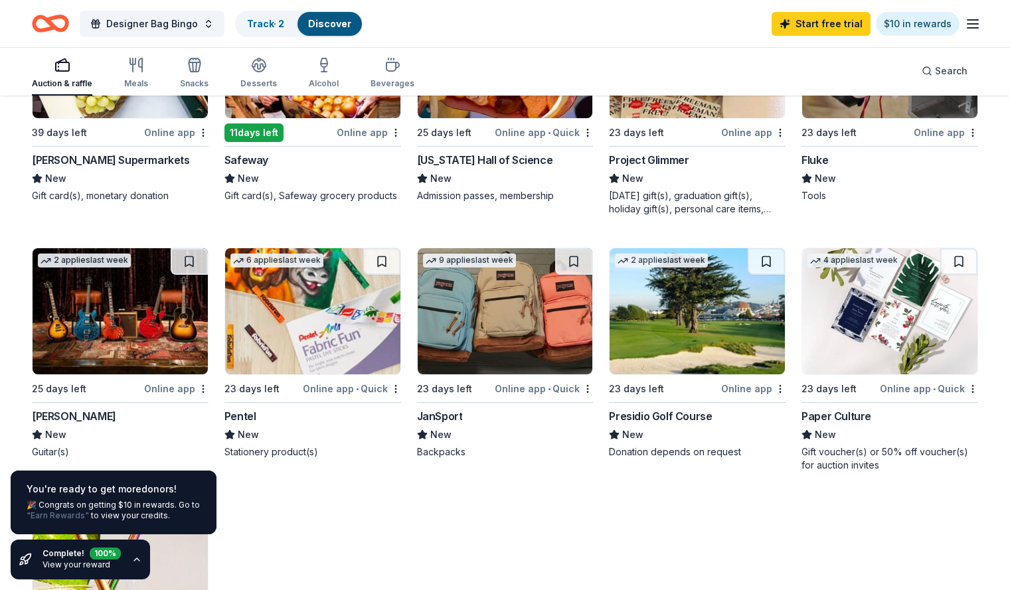
click at [58, 518] on link ""Earn Rewards"" at bounding box center [58, 516] width 62 height 11
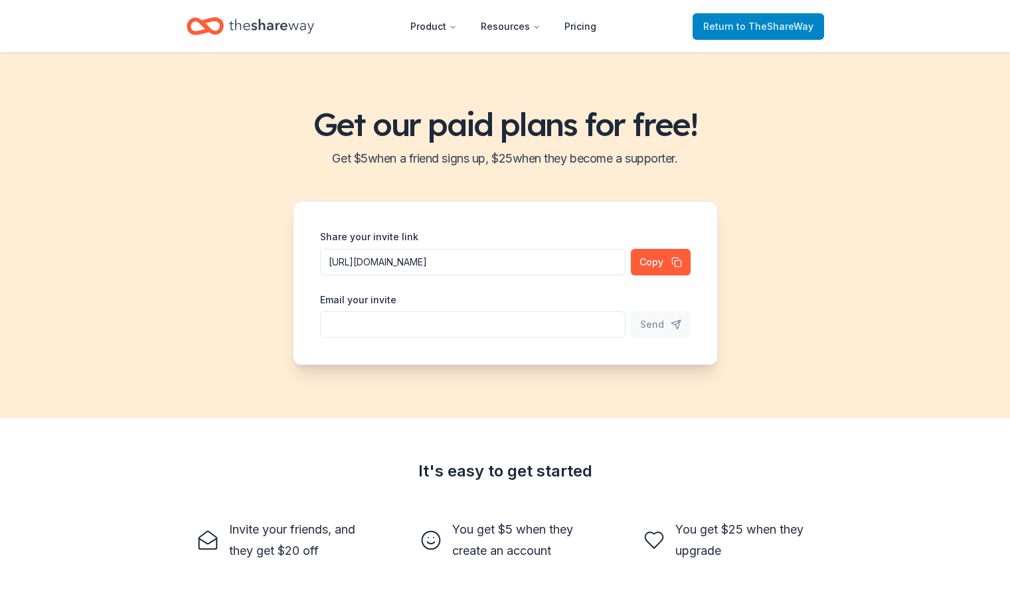
click at [751, 39] on link "Return to TheShareWay" at bounding box center [758, 26] width 131 height 27
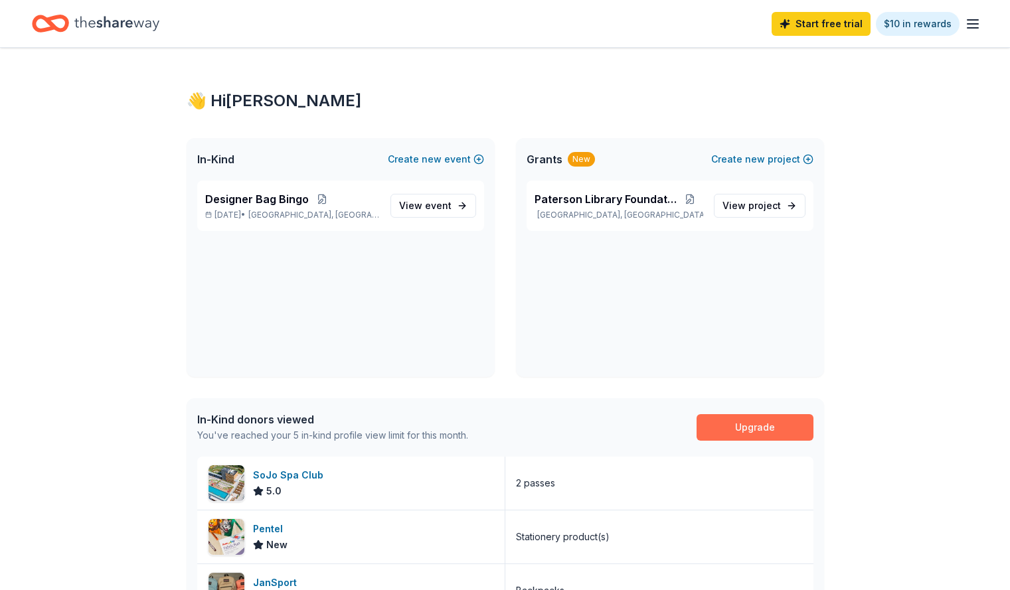
click at [771, 422] on link "Upgrade" at bounding box center [754, 427] width 117 height 27
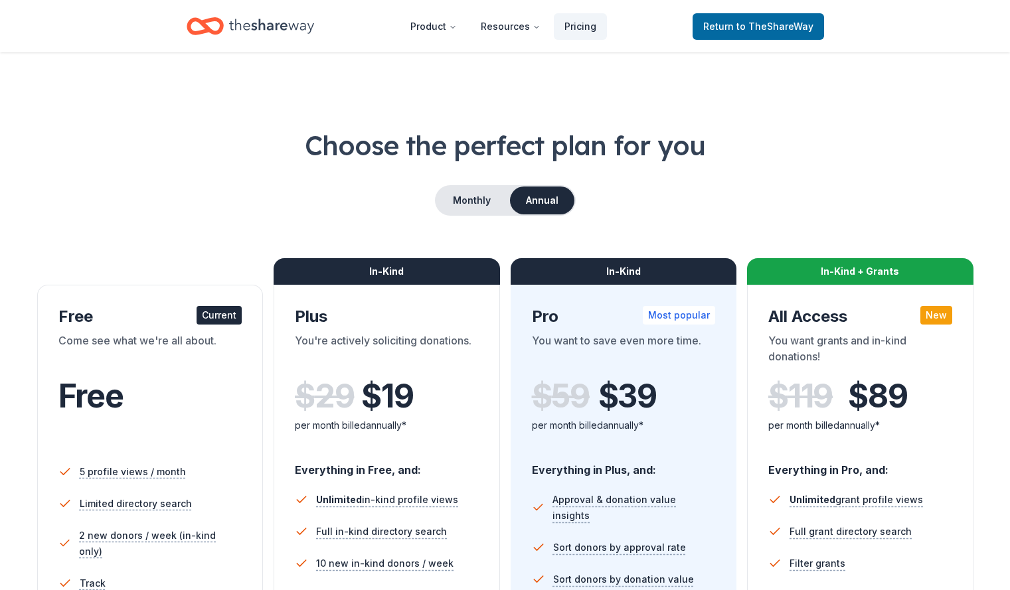
click at [436, 446] on div "$ 29 $ 19 per month billed annually*" at bounding box center [387, 414] width 184 height 73
click at [432, 270] on div "In-Kind" at bounding box center [387, 271] width 226 height 27
click at [480, 201] on button "Monthly" at bounding box center [471, 201] width 71 height 28
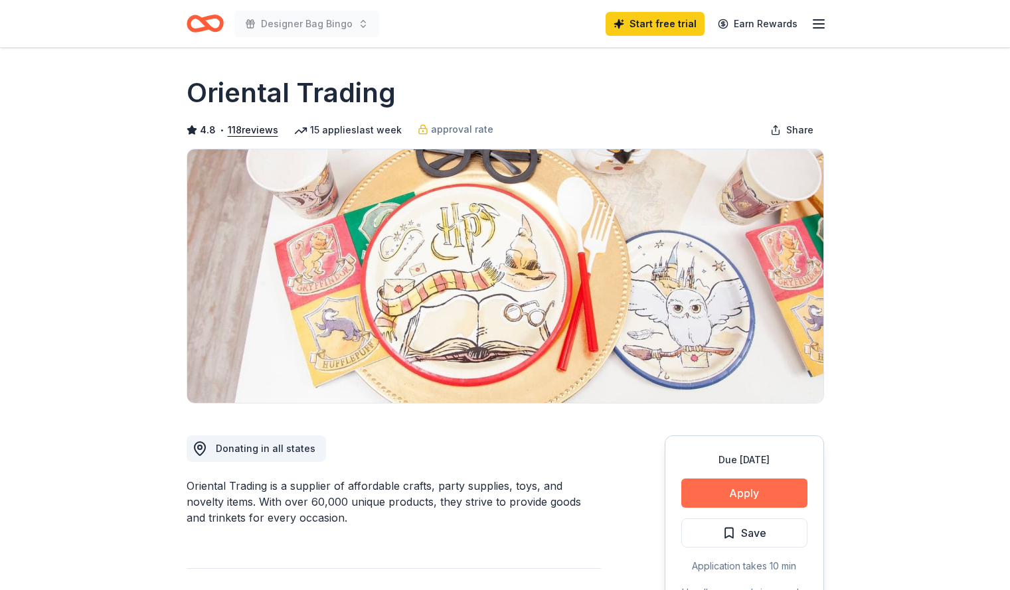
click at [766, 497] on button "Apply" at bounding box center [744, 493] width 126 height 29
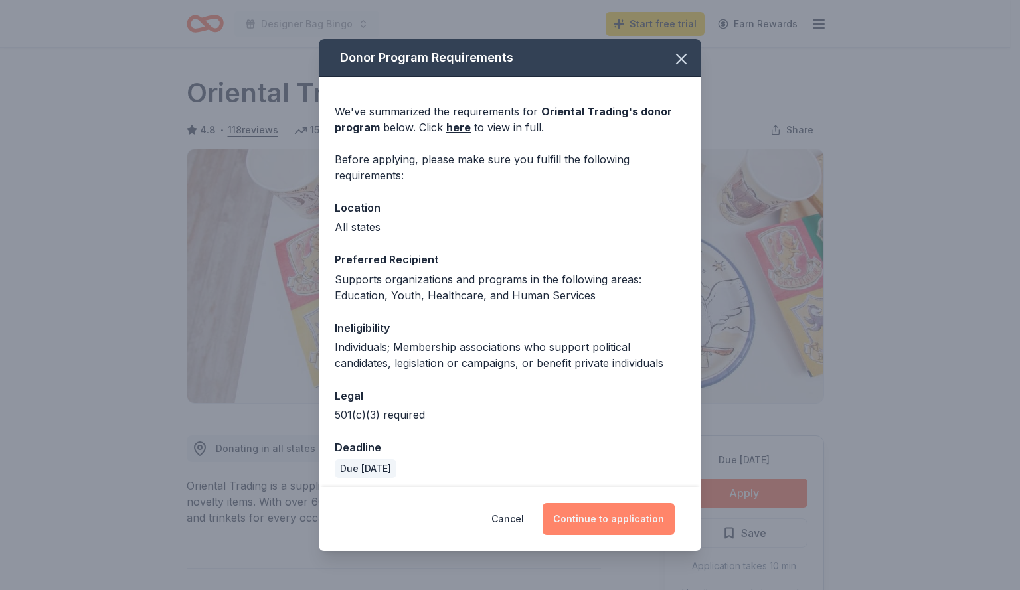
click at [610, 523] on button "Continue to application" at bounding box center [608, 519] width 132 height 32
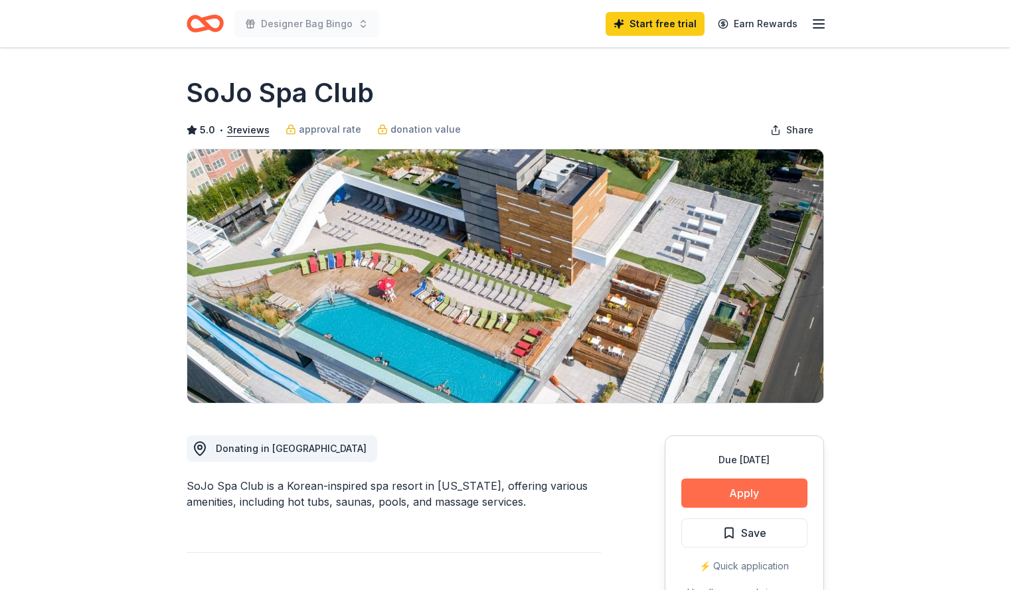
click at [731, 497] on button "Apply" at bounding box center [744, 493] width 126 height 29
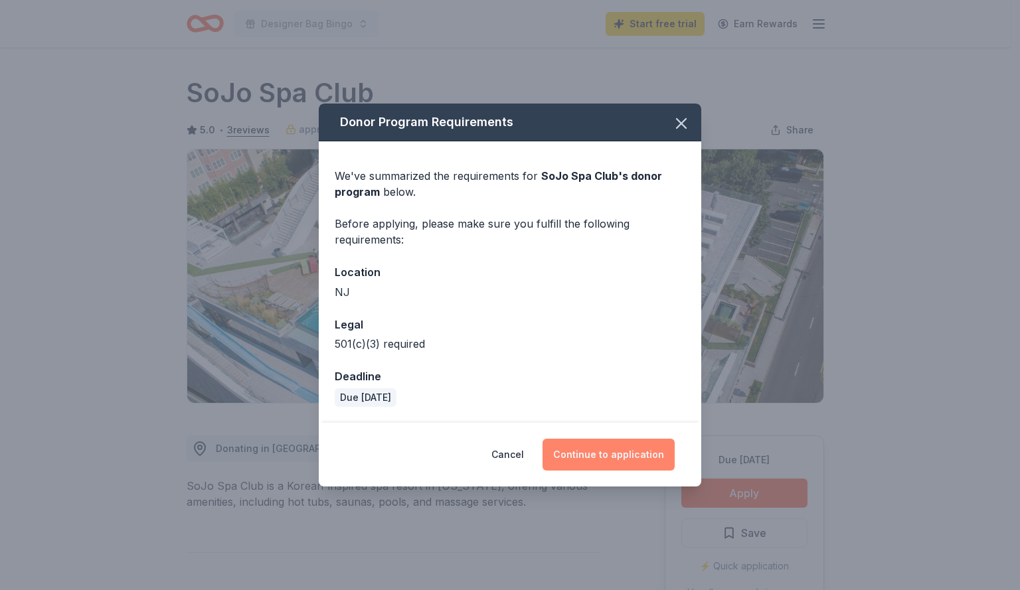
click at [575, 457] on button "Continue to application" at bounding box center [608, 455] width 132 height 32
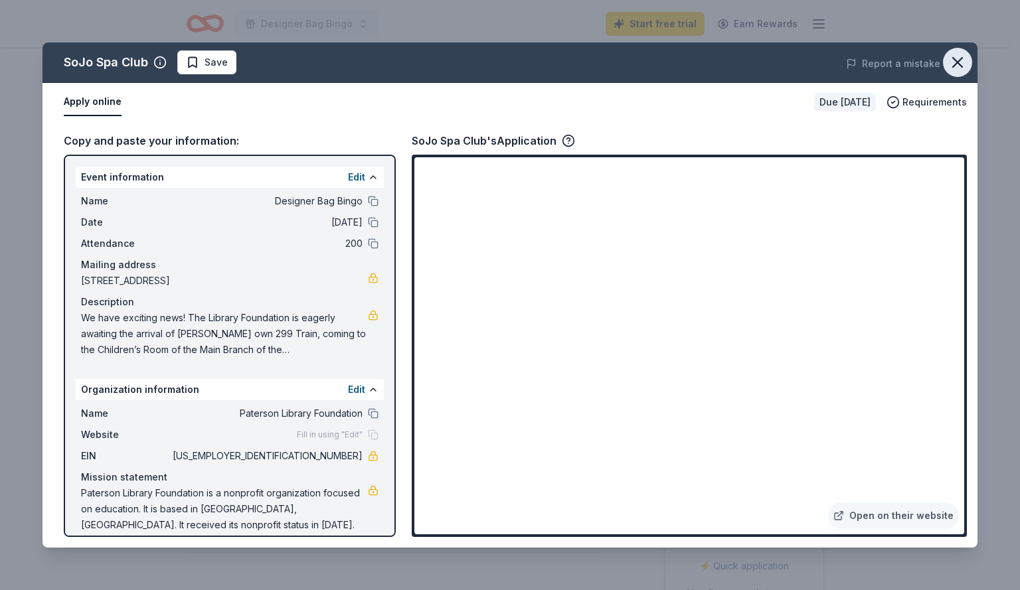
click at [954, 60] on icon "button" at bounding box center [957, 62] width 9 height 9
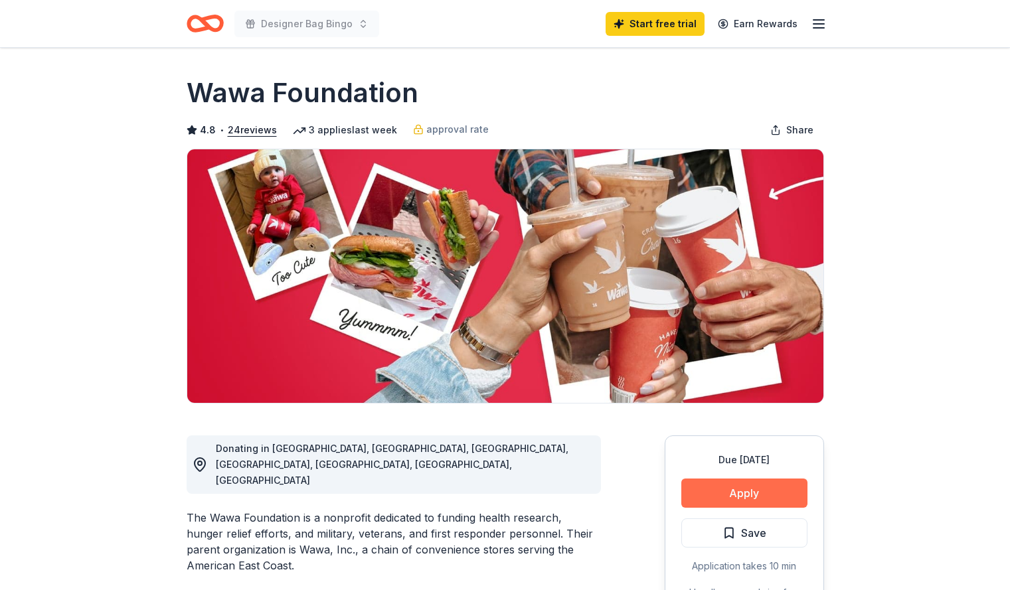
click at [702, 497] on button "Apply" at bounding box center [744, 493] width 126 height 29
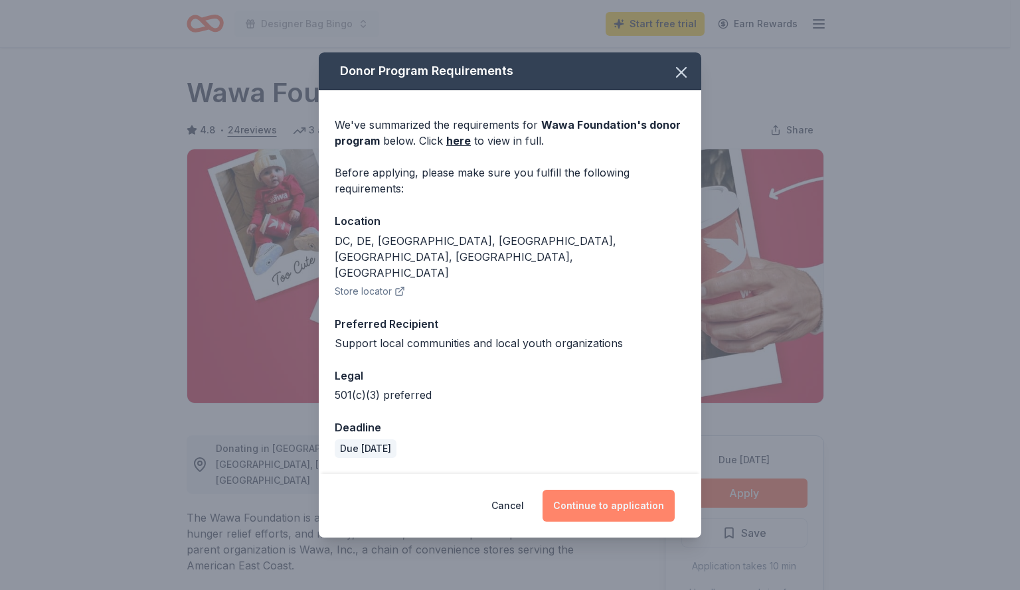
click at [616, 492] on button "Continue to application" at bounding box center [608, 506] width 132 height 32
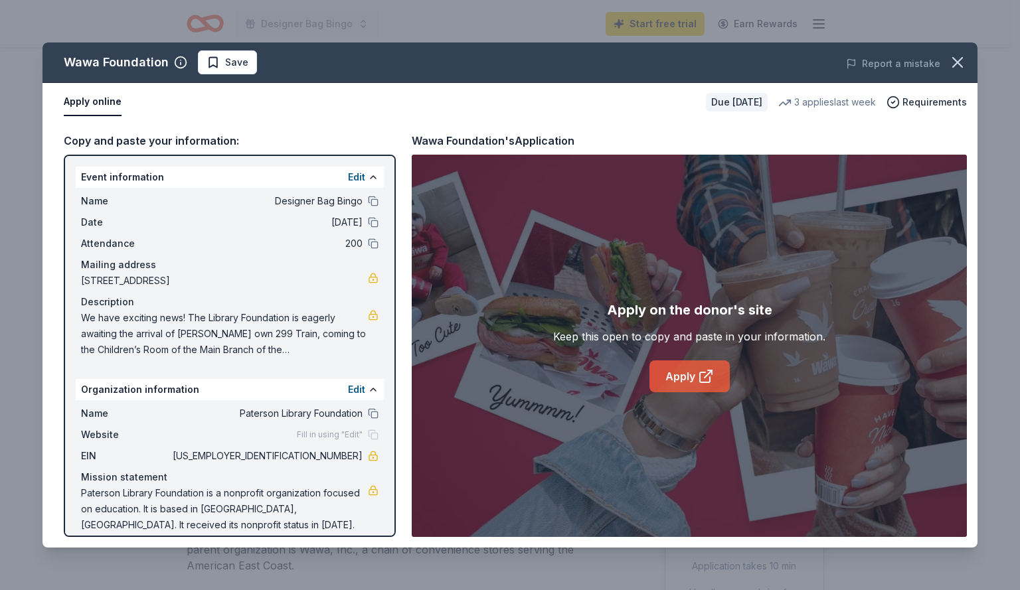
click at [678, 376] on link "Apply" at bounding box center [689, 377] width 80 height 32
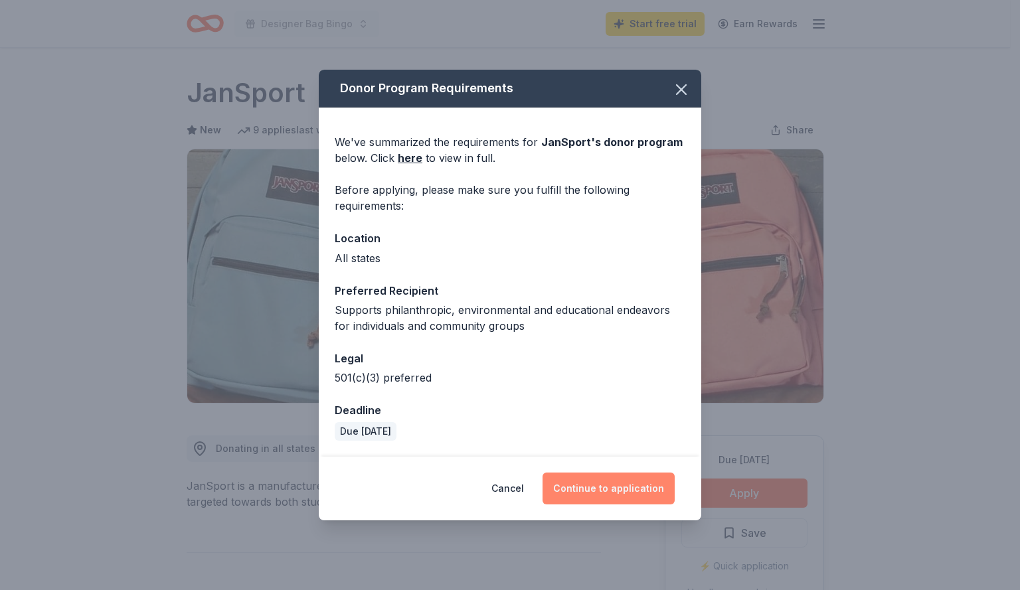
click at [623, 481] on button "Continue to application" at bounding box center [608, 489] width 132 height 32
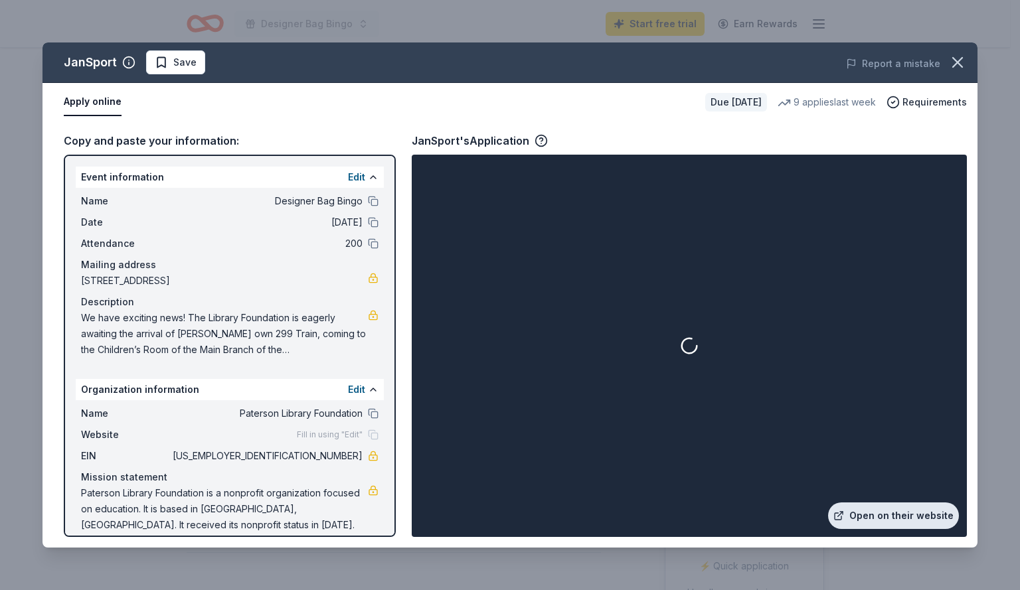
click at [934, 515] on link "Open on their website" at bounding box center [893, 516] width 131 height 27
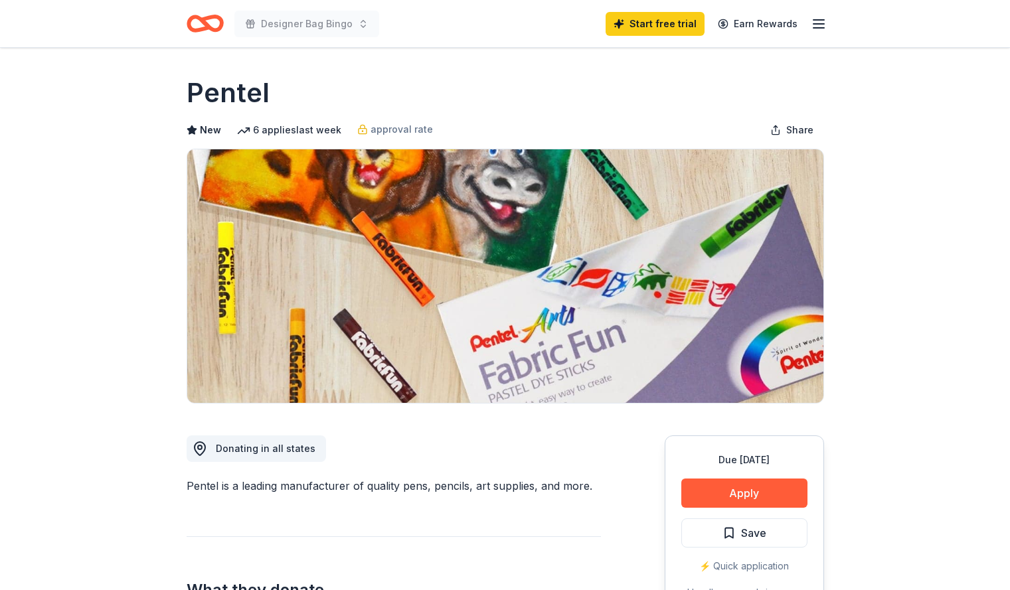
click at [584, 356] on img at bounding box center [505, 276] width 636 height 254
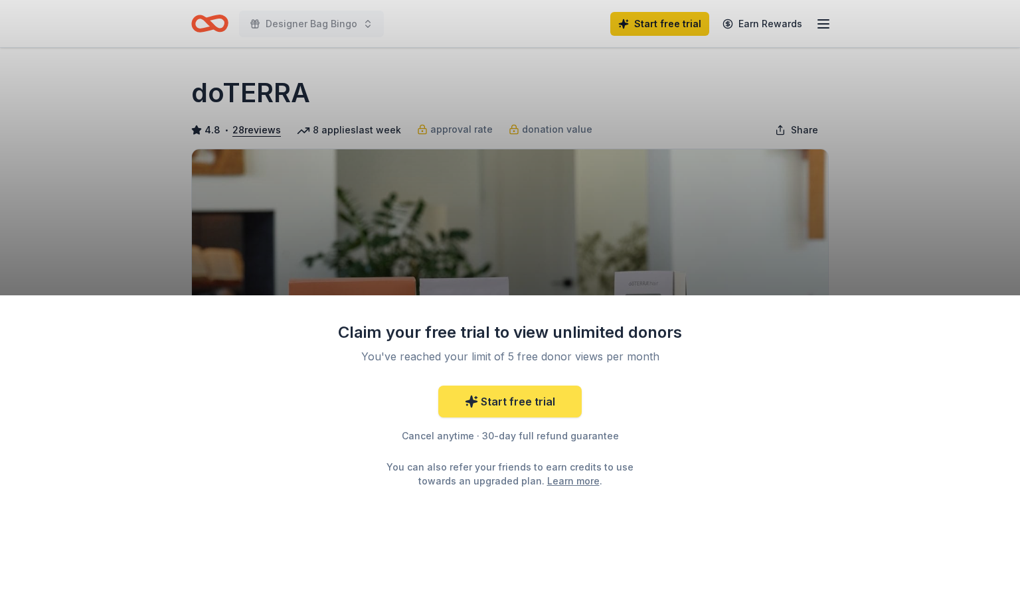
click at [562, 404] on link "Start free trial" at bounding box center [509, 402] width 143 height 32
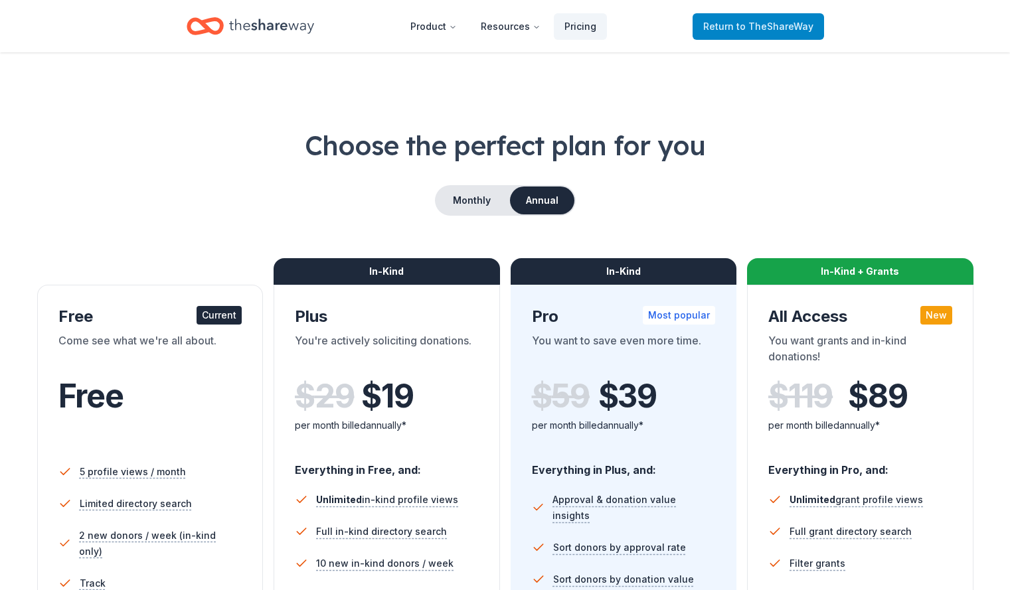
click at [788, 33] on span "Return to TheShareWay" at bounding box center [758, 27] width 110 height 16
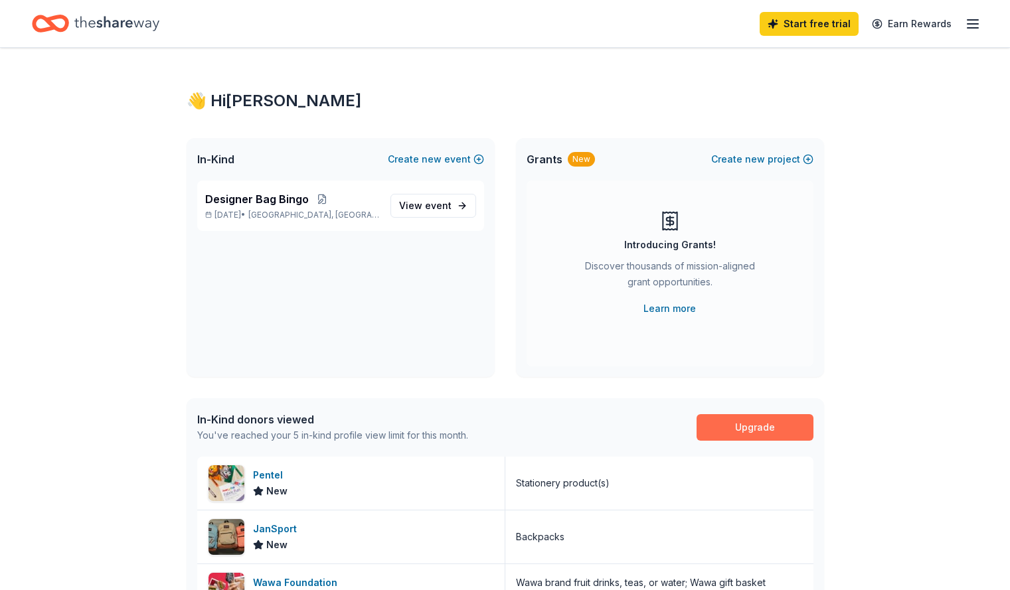
click at [796, 420] on link "Upgrade" at bounding box center [754, 427] width 117 height 27
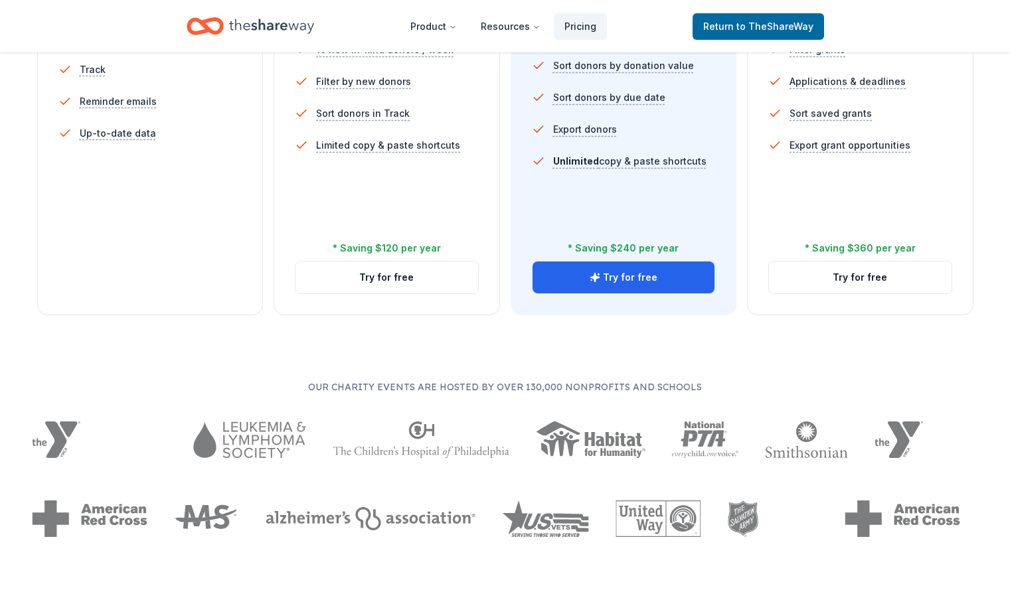
scroll to position [529, 0]
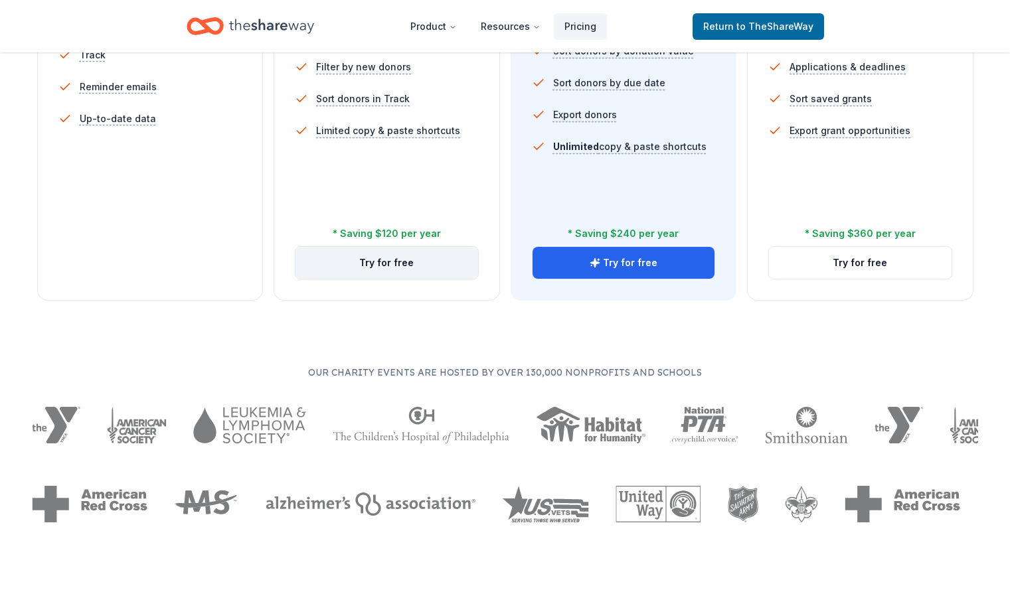
click at [414, 247] on button "Try for free" at bounding box center [386, 263] width 183 height 32
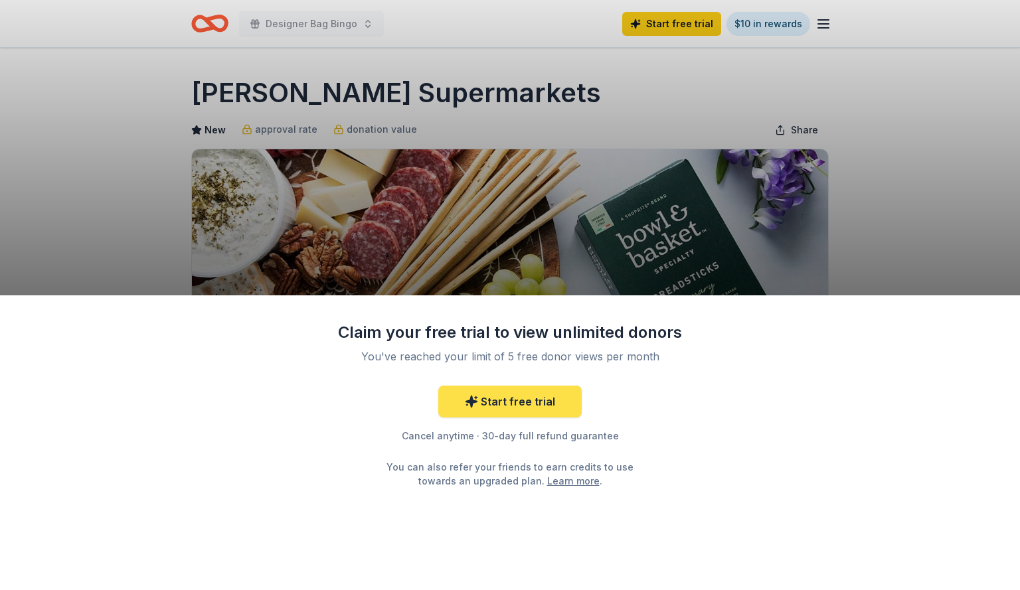
click at [550, 403] on link "Start free trial" at bounding box center [509, 402] width 143 height 32
click at [827, 252] on div "Claim your free trial to view unlimited donors You've reached your limit of 5 f…" at bounding box center [510, 295] width 1020 height 590
click at [511, 401] on link "Start free trial" at bounding box center [509, 402] width 143 height 32
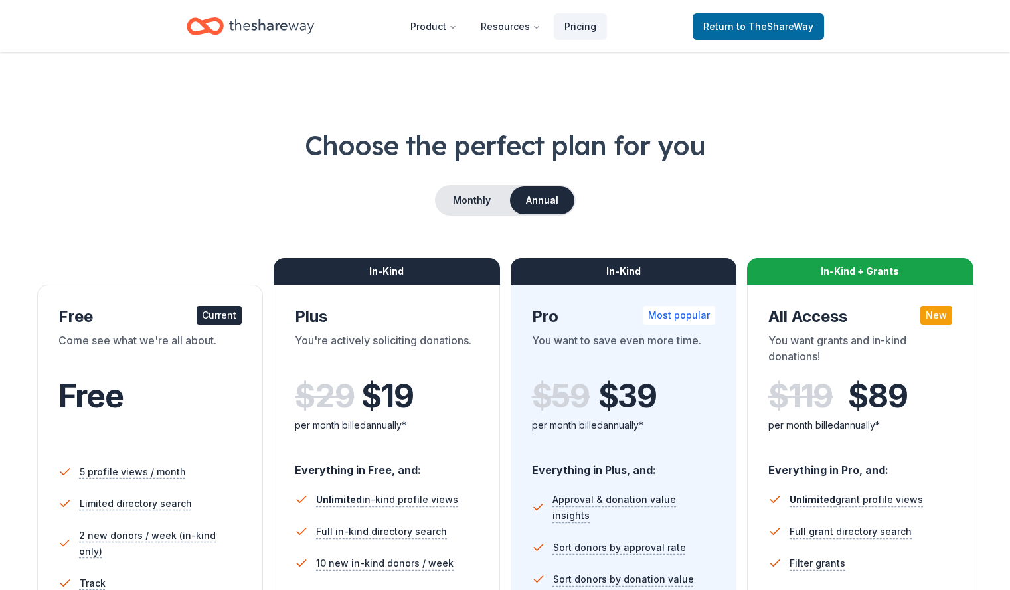
click at [232, 322] on div "Current" at bounding box center [219, 315] width 45 height 19
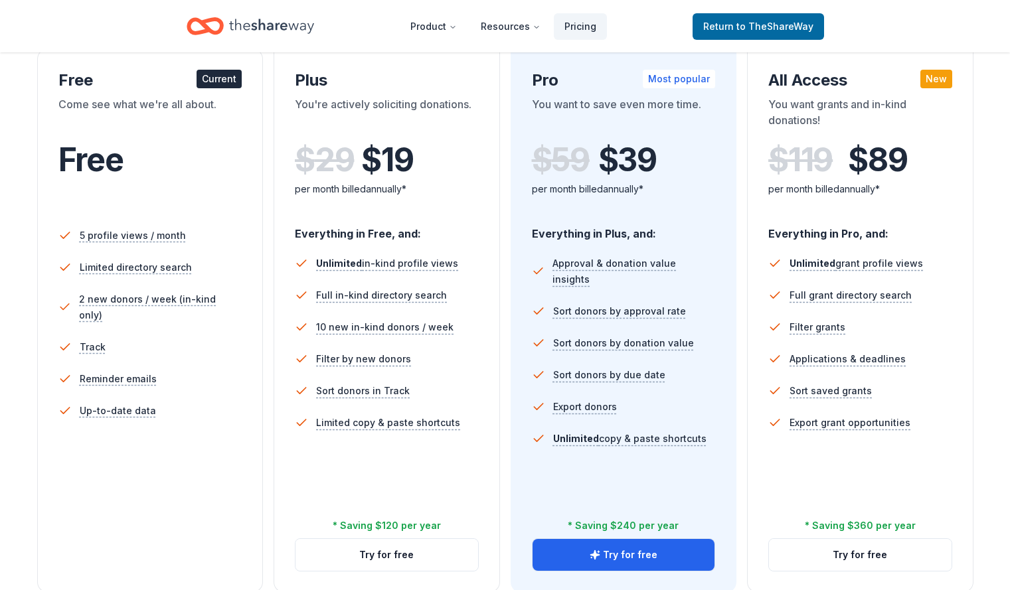
scroll to position [233, 0]
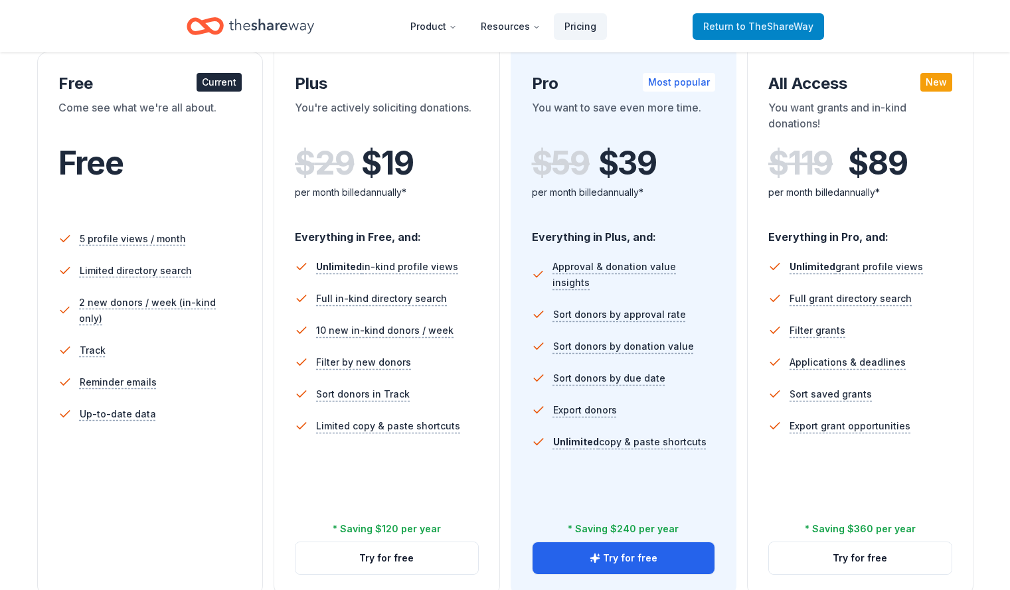
click at [800, 31] on span "to TheShareWay" at bounding box center [774, 26] width 77 height 11
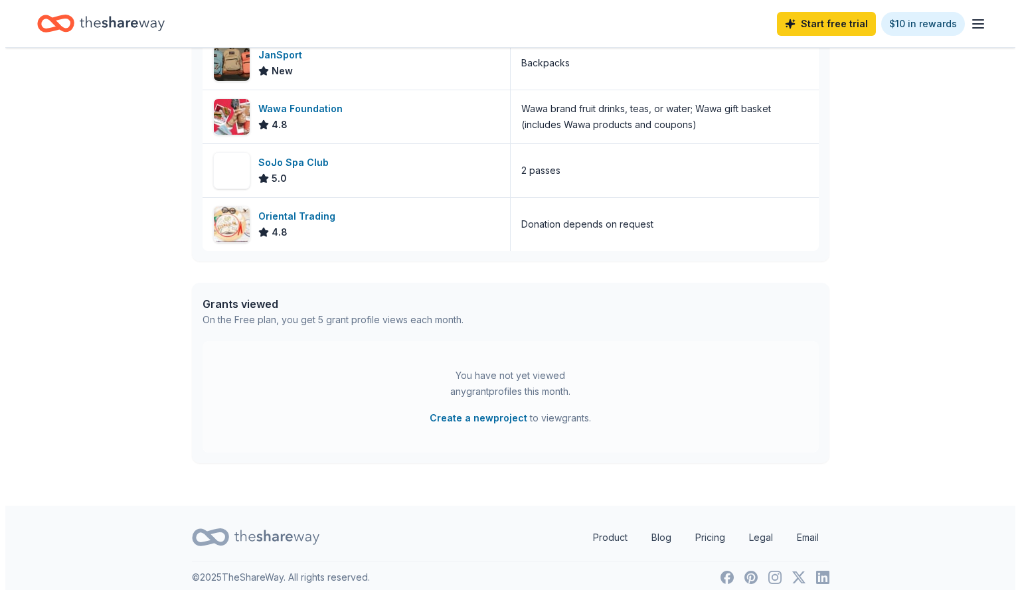
scroll to position [485, 0]
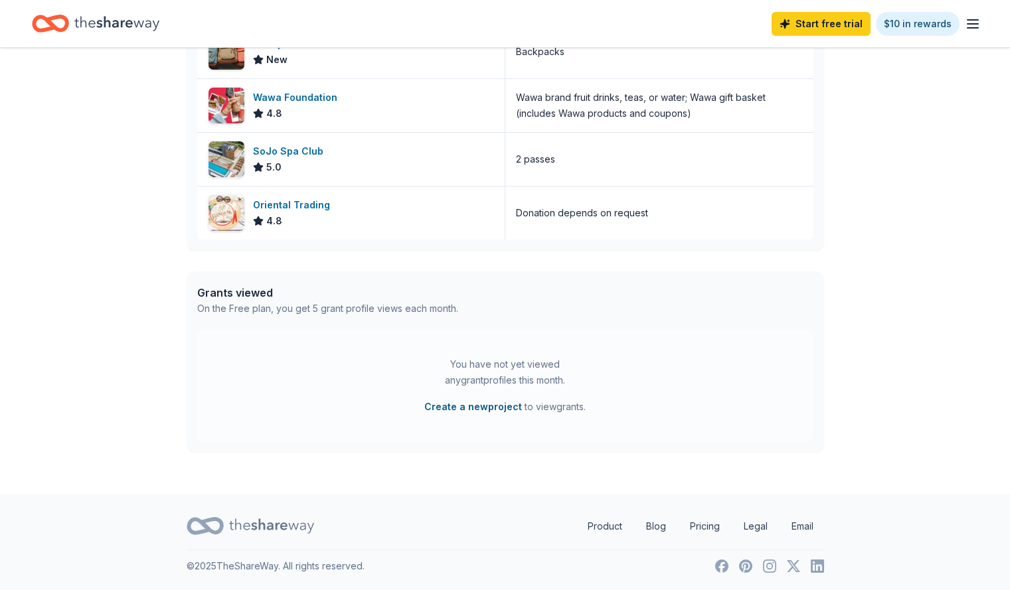
click at [467, 408] on button "Create a new project" at bounding box center [473, 407] width 98 height 16
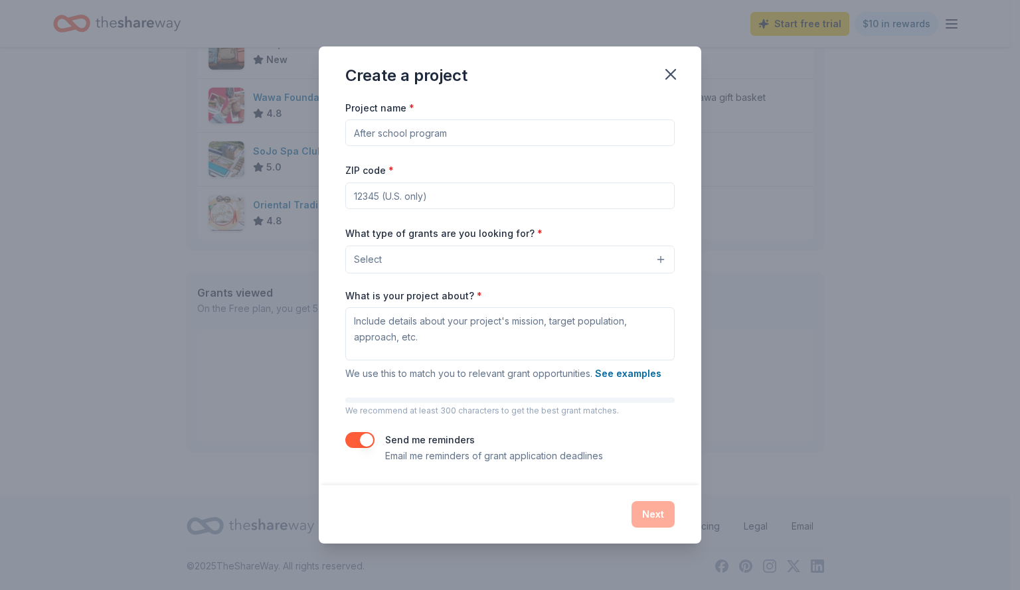
click at [548, 133] on input "Project name *" at bounding box center [509, 133] width 329 height 27
type input "Paterson Library Foundation"
type input "07501"
click at [651, 262] on button "Select" at bounding box center [509, 260] width 329 height 28
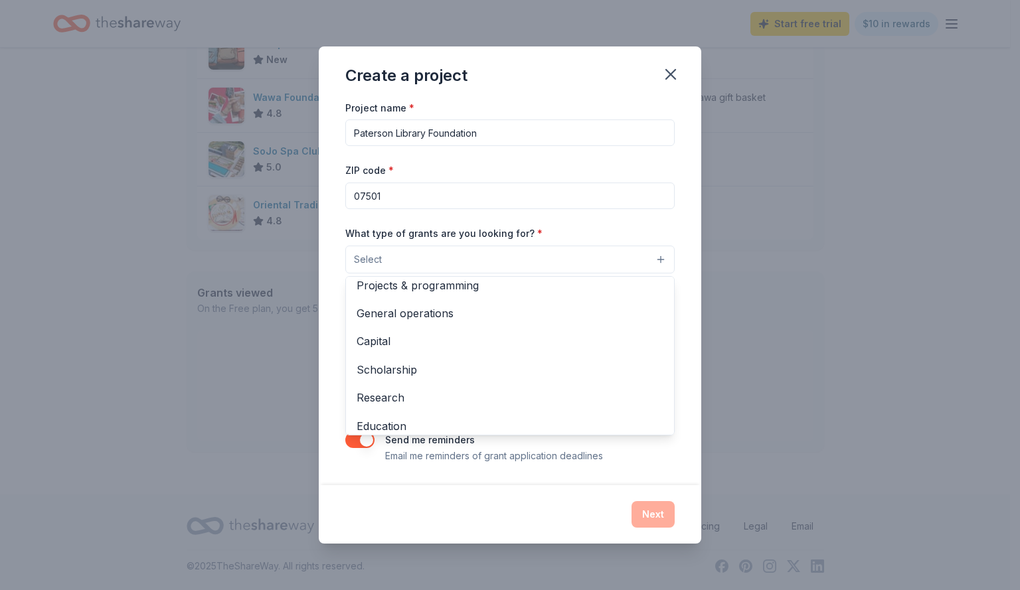
scroll to position [0, 0]
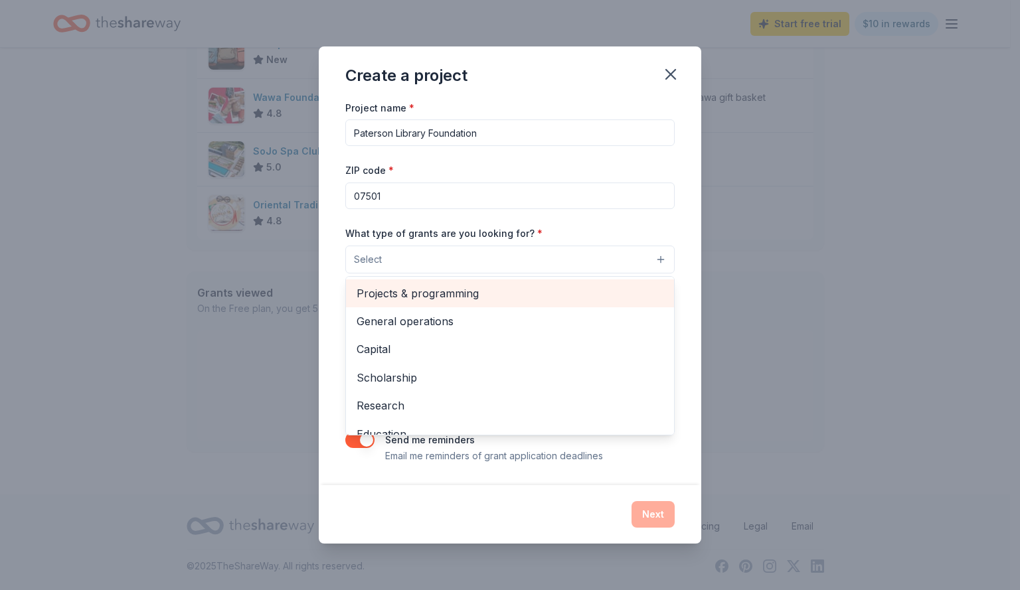
click at [536, 301] on span "Projects & programming" at bounding box center [510, 293] width 307 height 17
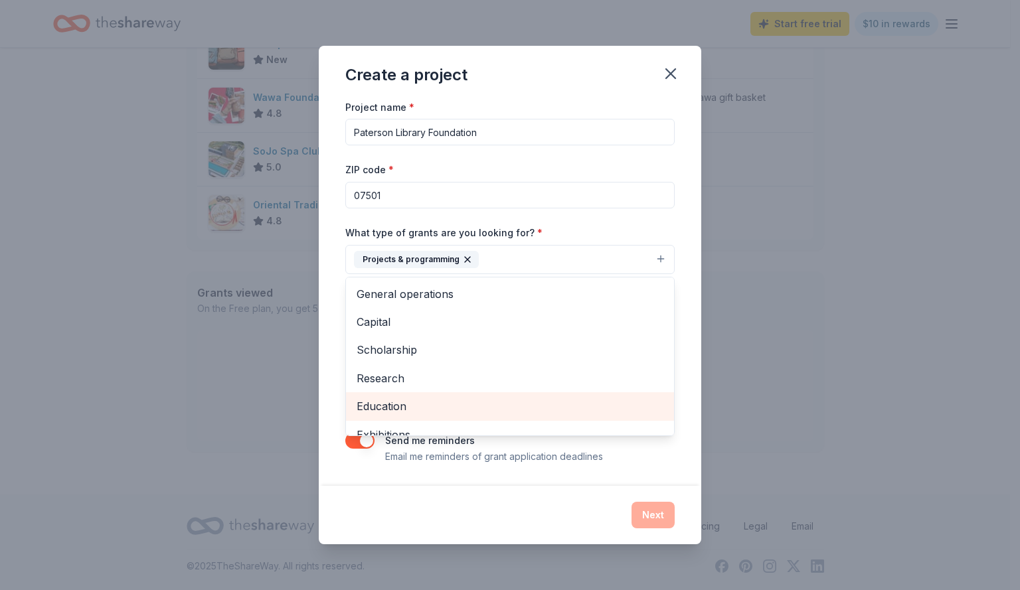
click at [555, 420] on div "Education" at bounding box center [510, 406] width 328 height 28
click at [561, 412] on span "Exhibitions" at bounding box center [510, 406] width 307 height 17
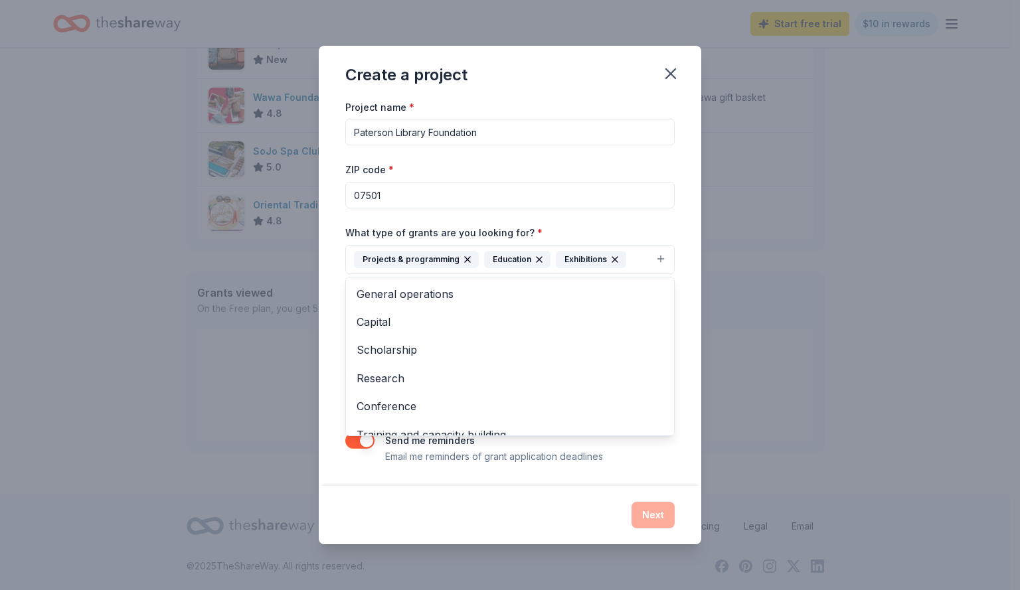
click at [695, 451] on div "Project name * Paterson Library Foundation ZIP code * 07501 What type of grants…" at bounding box center [510, 292] width 382 height 387
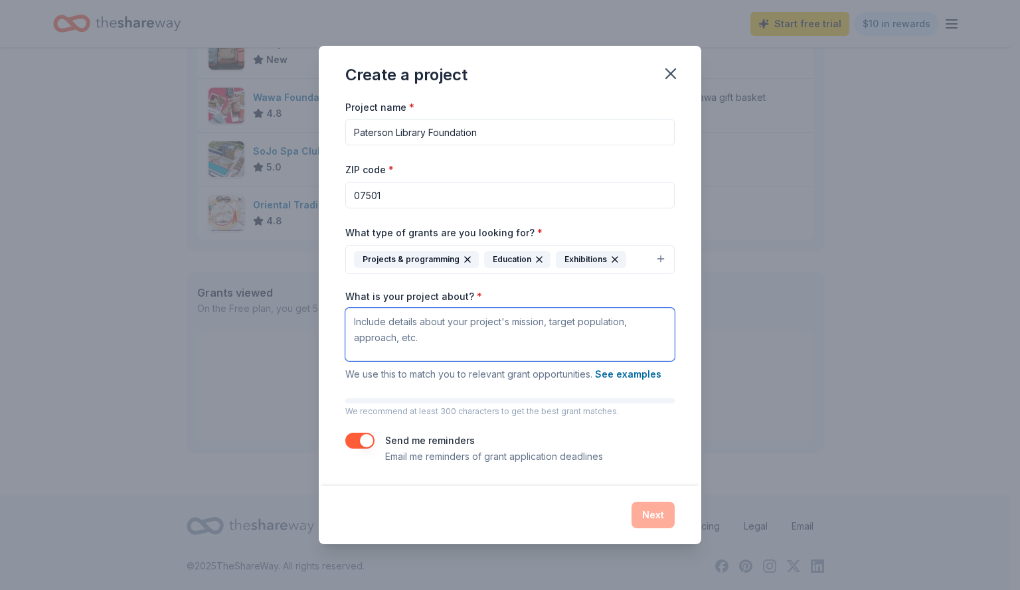
click at [580, 337] on textarea "What is your project about? *" at bounding box center [509, 334] width 329 height 53
click at [416, 334] on textarea "What is your project about? *" at bounding box center [509, 334] width 329 height 53
paste textarea "The Paterson Free Public Library, established in 1885, is the oldest public lib…"
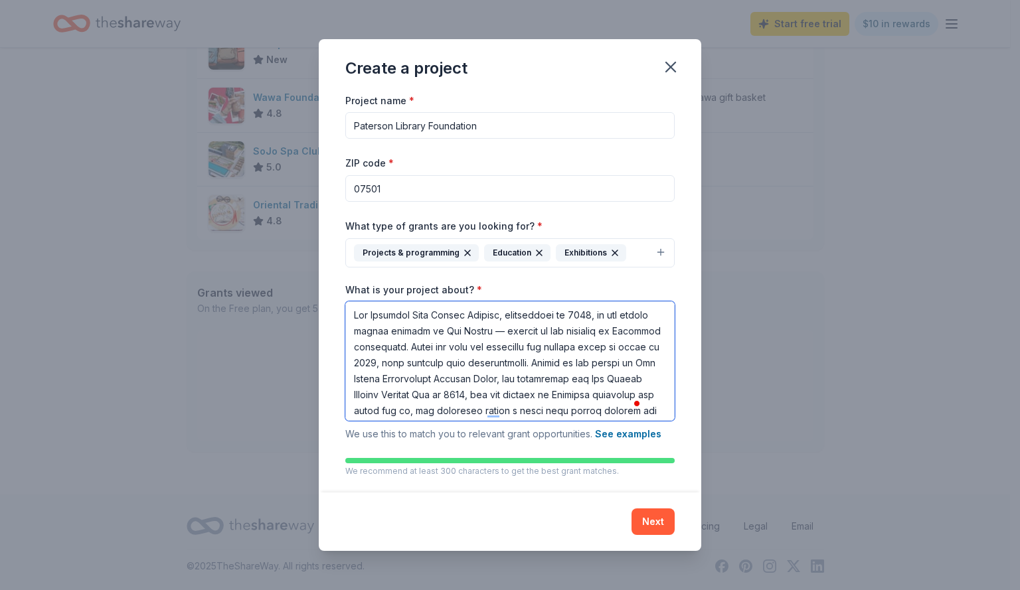
click at [487, 334] on textarea "What is your project about? *" at bounding box center [509, 361] width 329 height 120
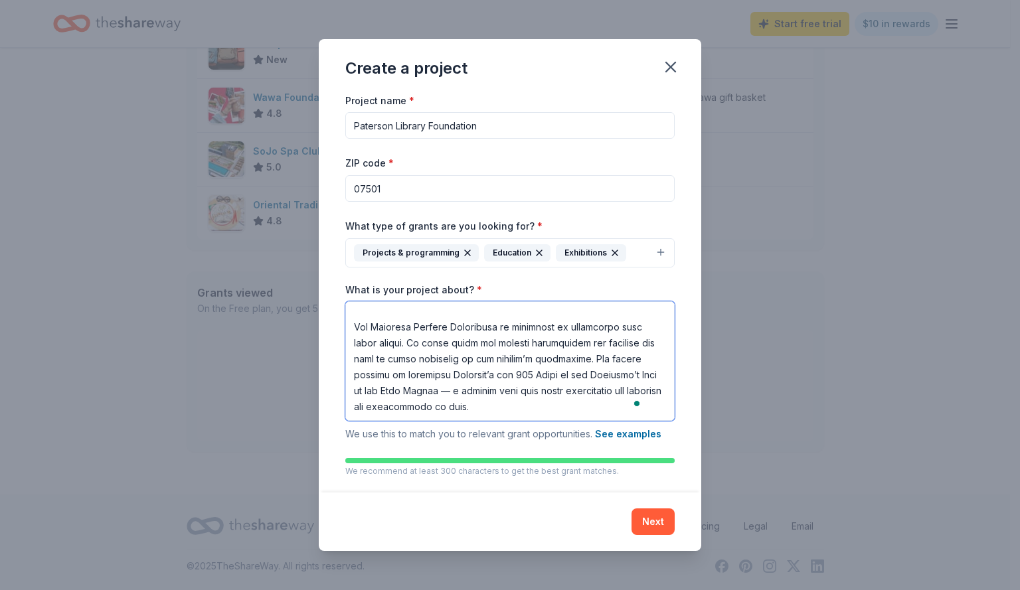
click at [517, 389] on textarea "What is your project about? *" at bounding box center [509, 361] width 329 height 120
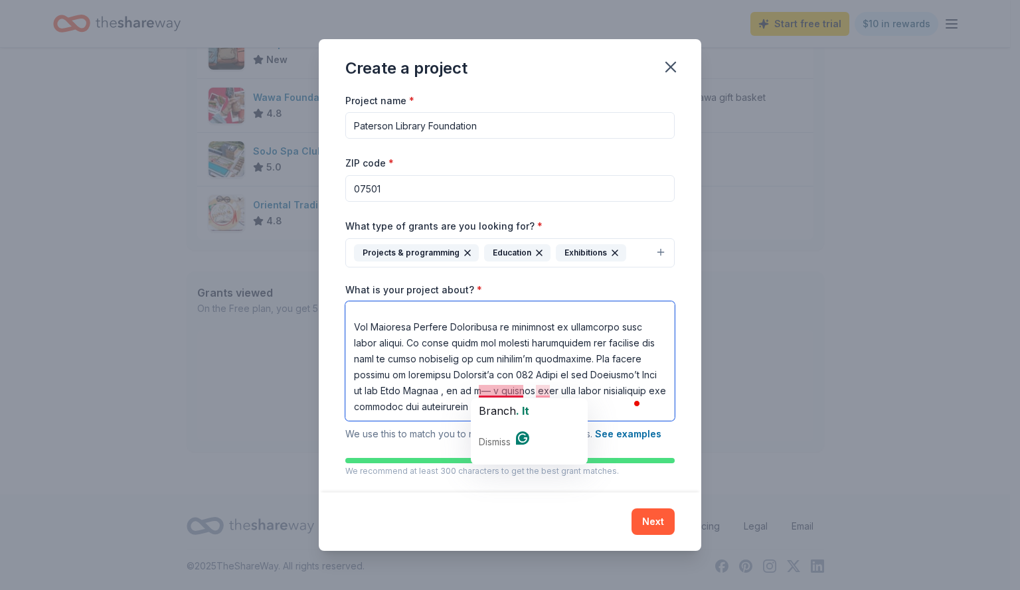
click at [505, 400] on div "Branch . It Dismiss" at bounding box center [529, 431] width 117 height 66
click at [510, 412] on span "Branch" at bounding box center [497, 410] width 37 height 13
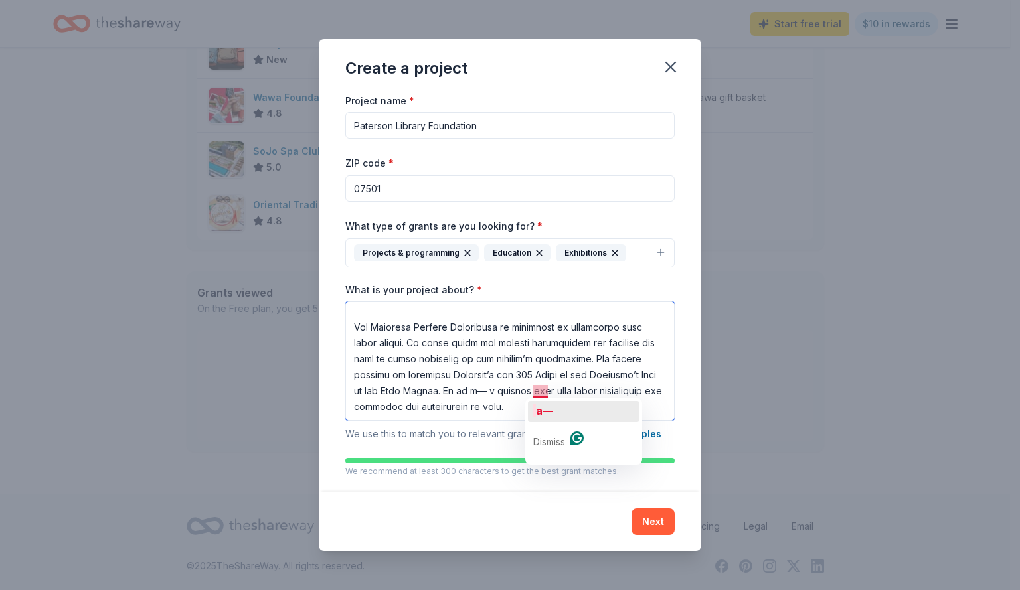
click at [548, 412] on span "a—" at bounding box center [544, 410] width 17 height 13
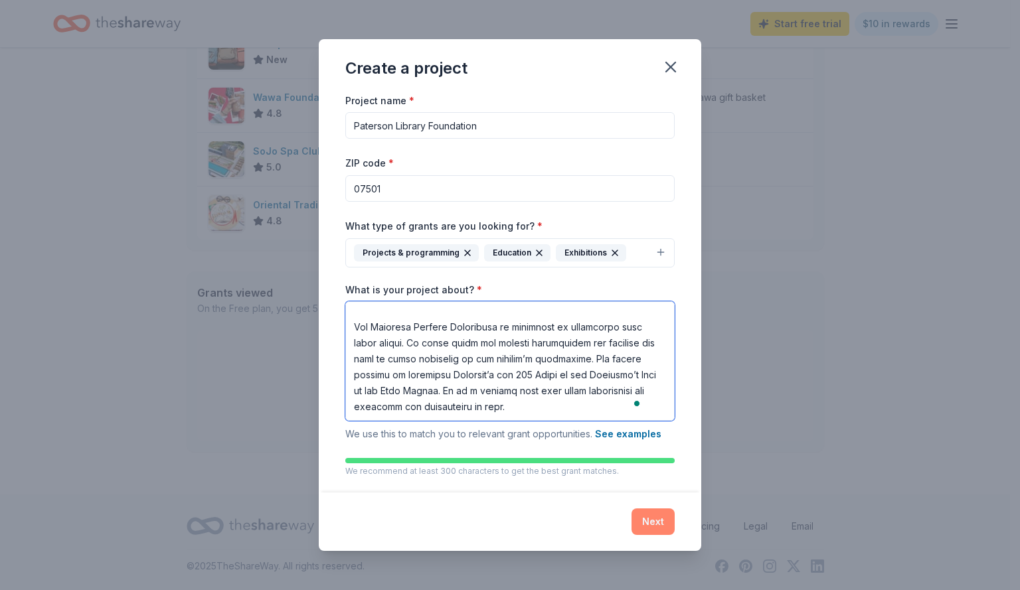
type textarea "The Paterson Free Public Library, established in 1885, is the oldest public lib…"
click at [658, 515] on button "Next" at bounding box center [652, 522] width 43 height 27
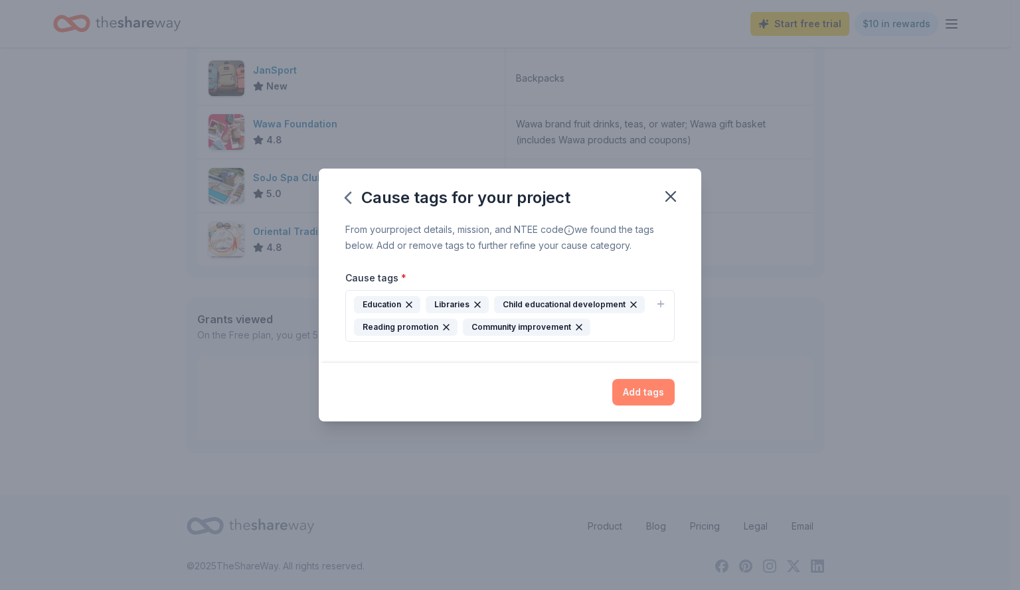
click at [657, 394] on button "Add tags" at bounding box center [643, 392] width 62 height 27
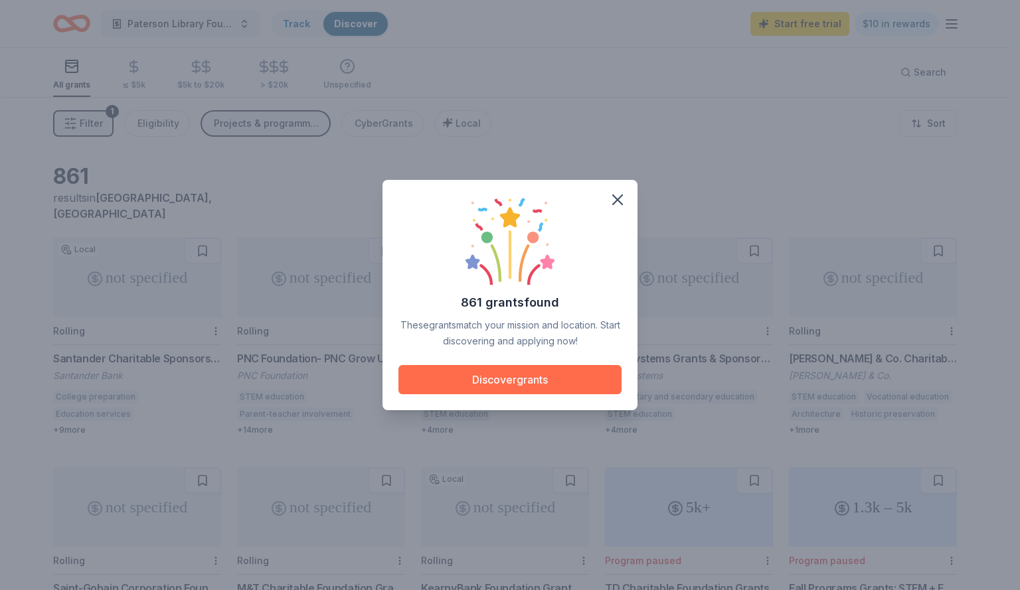
click at [571, 380] on button "Discover grants" at bounding box center [509, 379] width 223 height 29
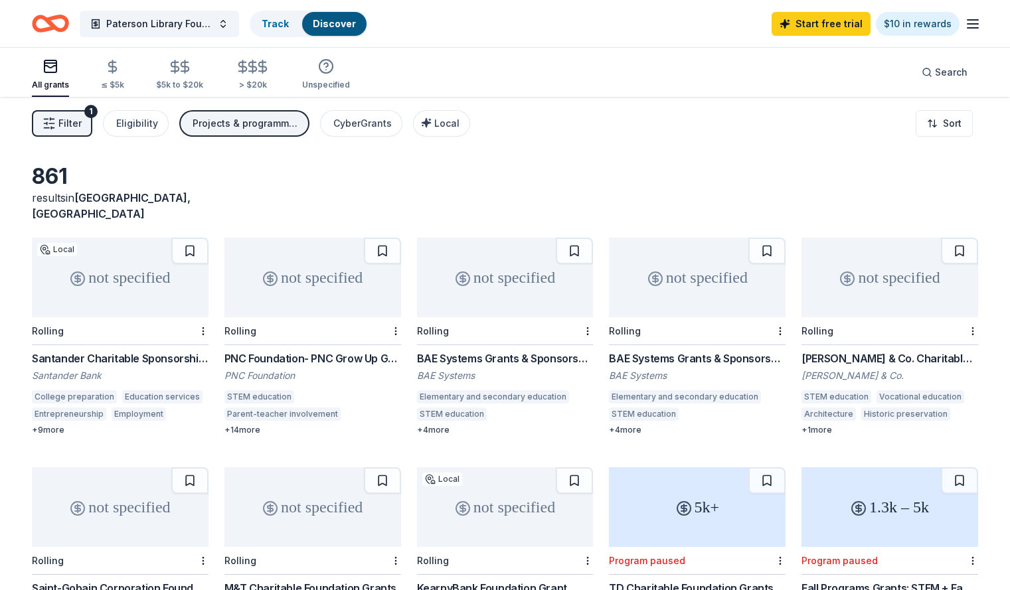
click at [161, 301] on div "not specified" at bounding box center [120, 278] width 177 height 80
click at [69, 25] on icon "Home" at bounding box center [50, 23] width 37 height 31
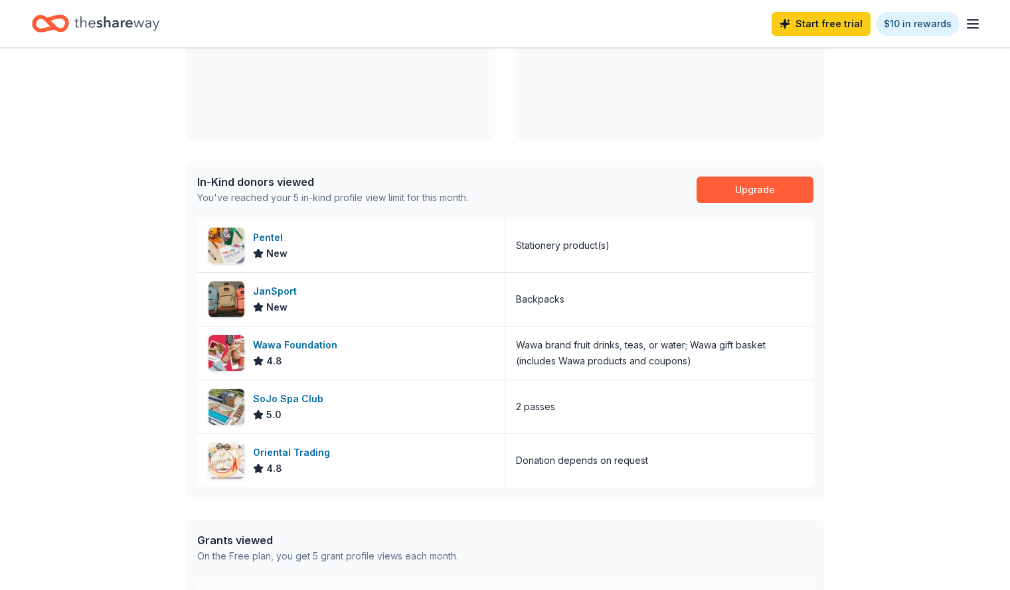
scroll to position [236, 0]
click at [268, 403] on div "SoJo Spa Club" at bounding box center [291, 400] width 76 height 16
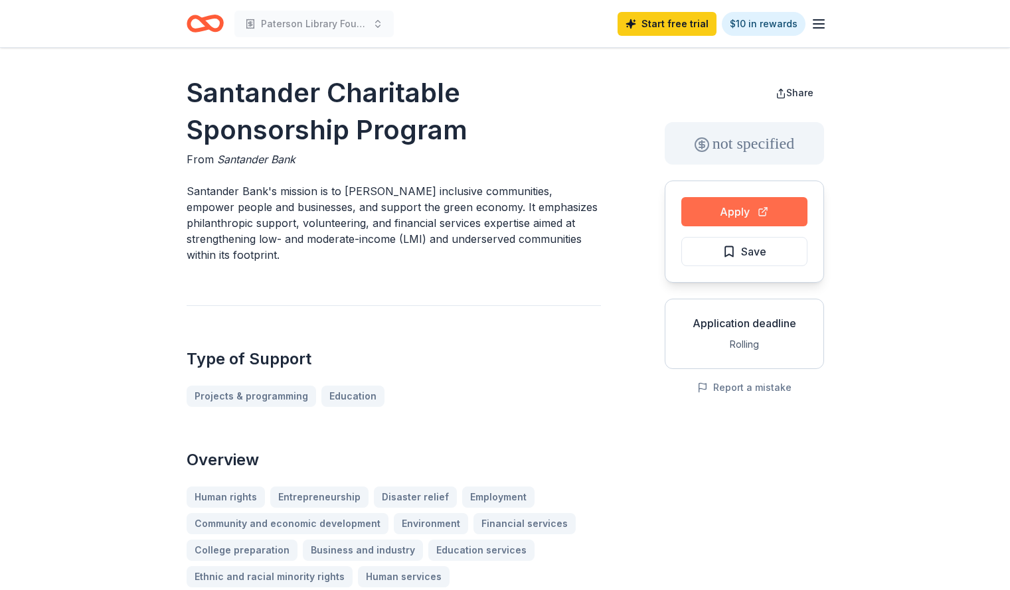
click at [770, 215] on button "Apply" at bounding box center [744, 211] width 126 height 29
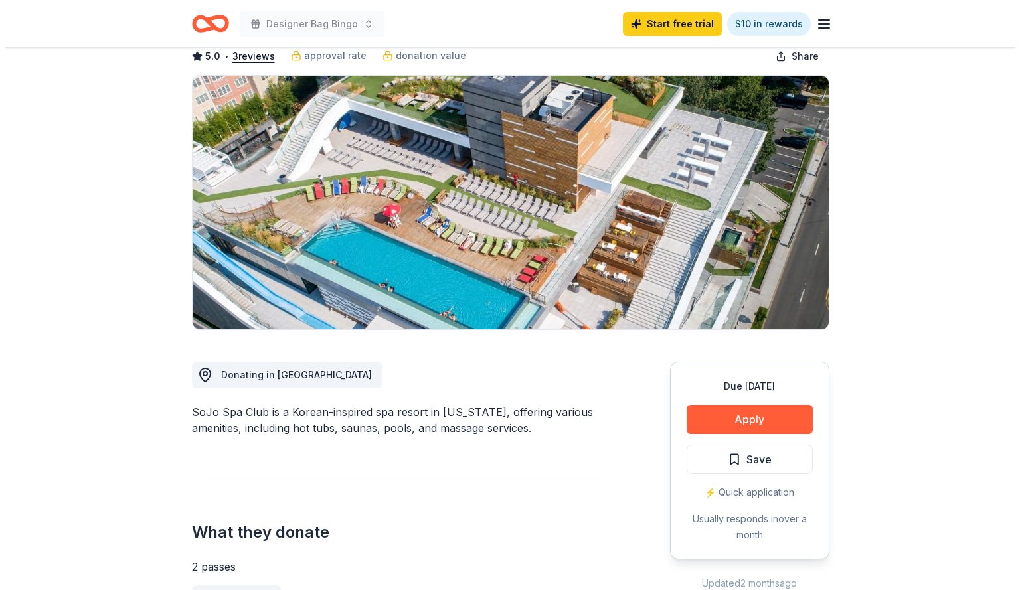
scroll to position [69, 0]
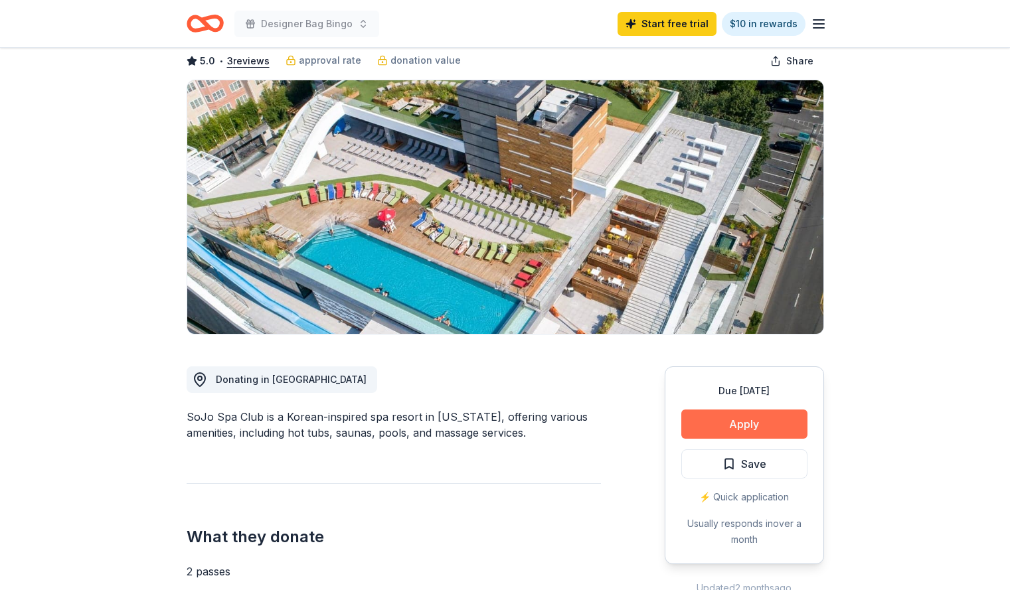
click at [736, 426] on button "Apply" at bounding box center [744, 424] width 126 height 29
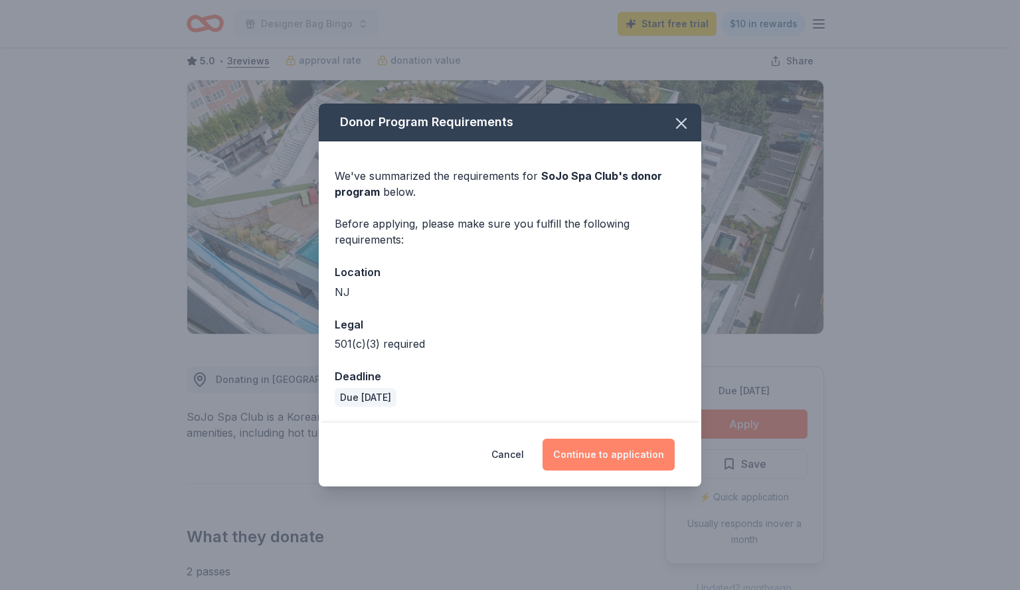
click at [594, 451] on button "Continue to application" at bounding box center [608, 455] width 132 height 32
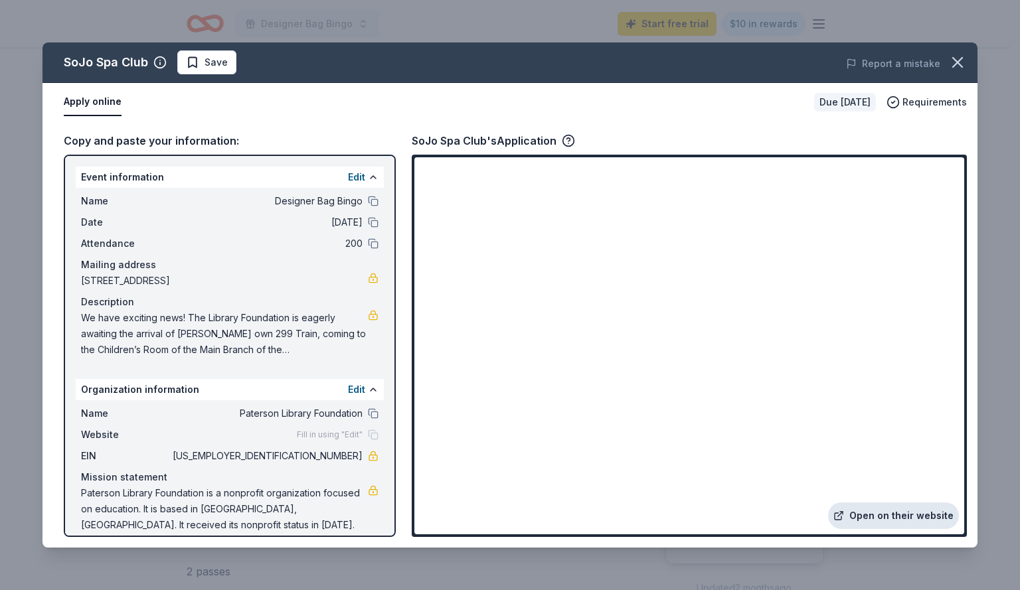
click at [874, 519] on link "Open on their website" at bounding box center [893, 516] width 131 height 27
